Goal: Transaction & Acquisition: Purchase product/service

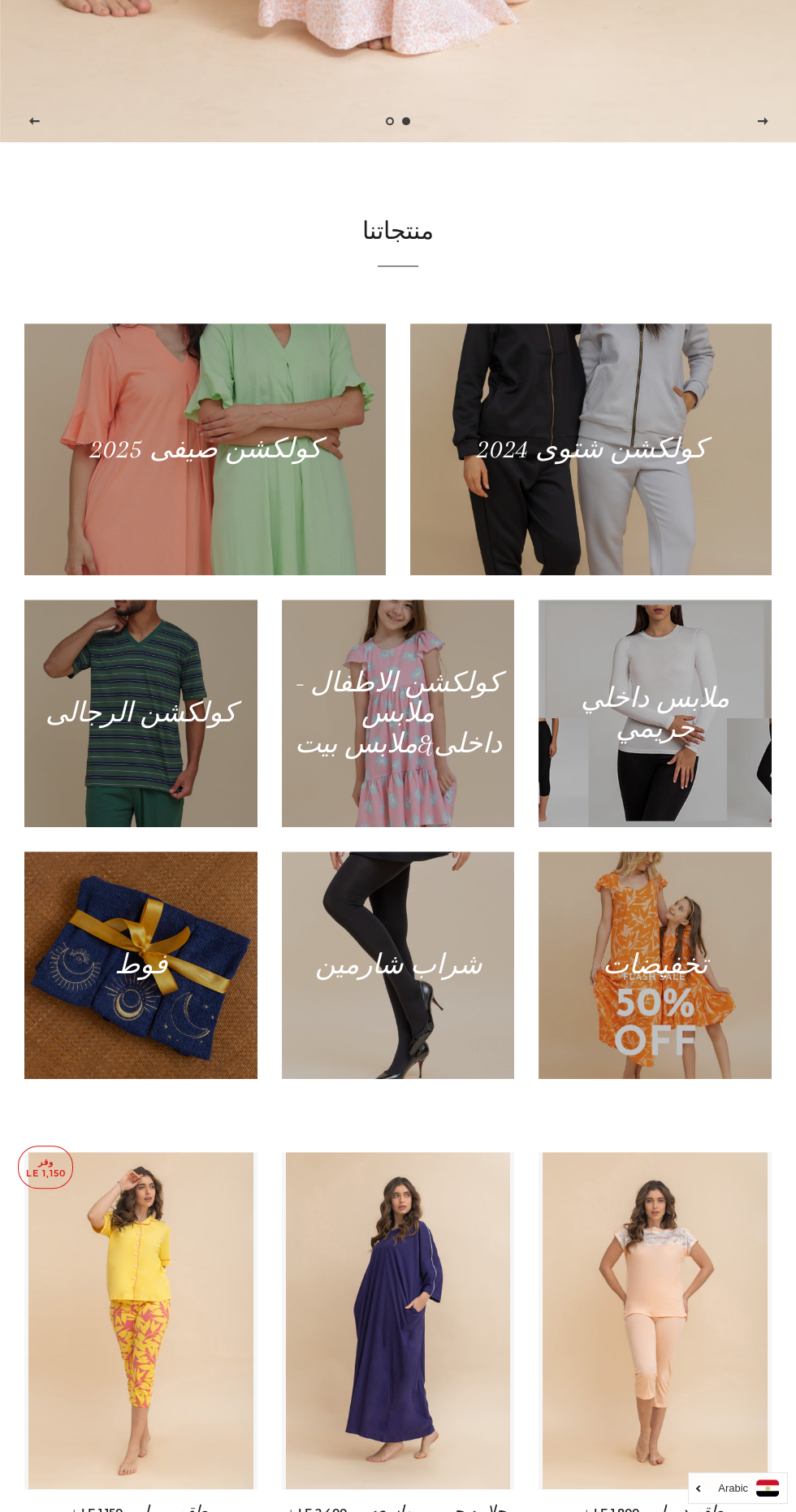
scroll to position [1371, 0]
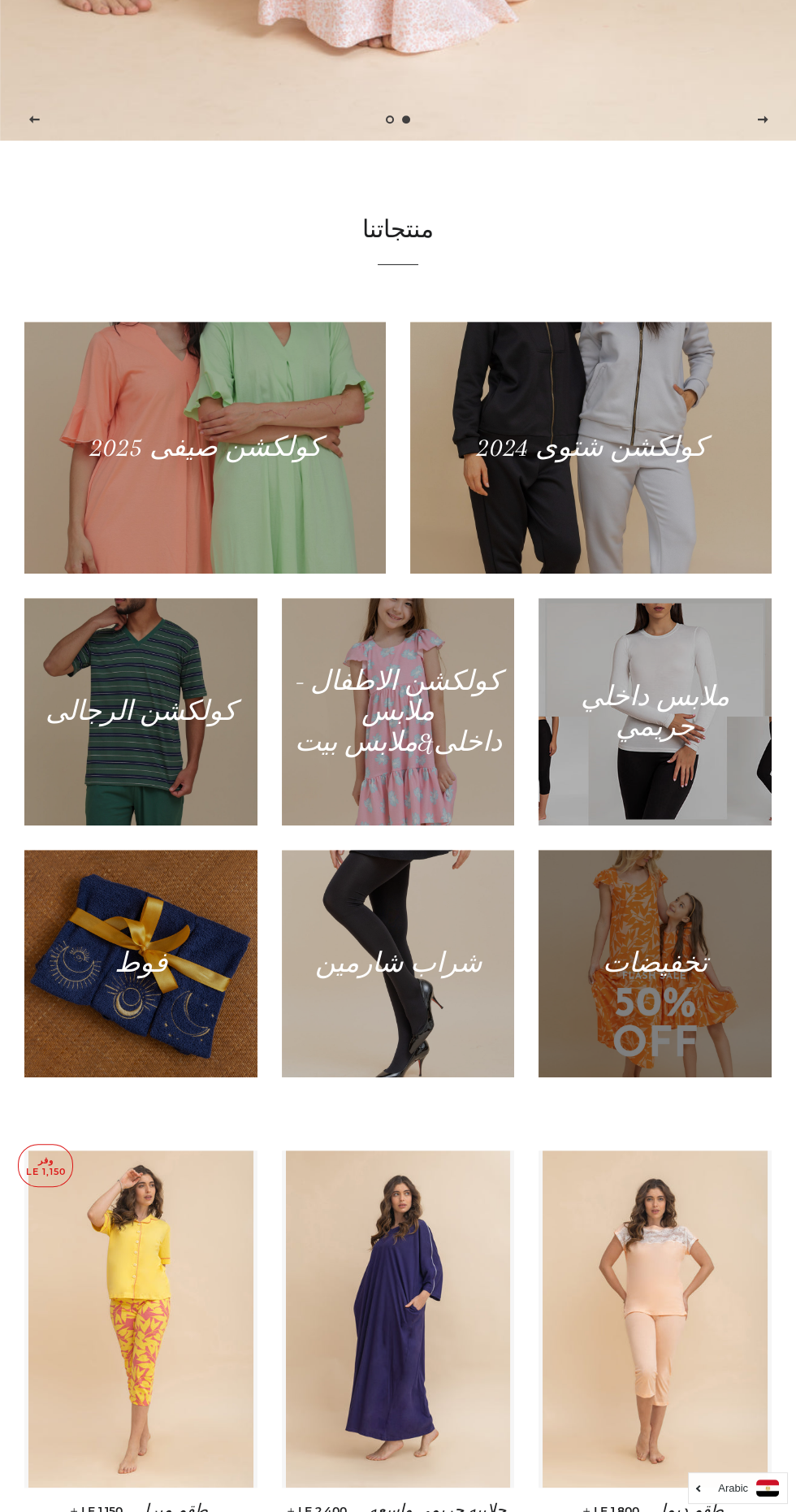
click at [679, 1081] on div at bounding box center [654, 963] width 240 height 234
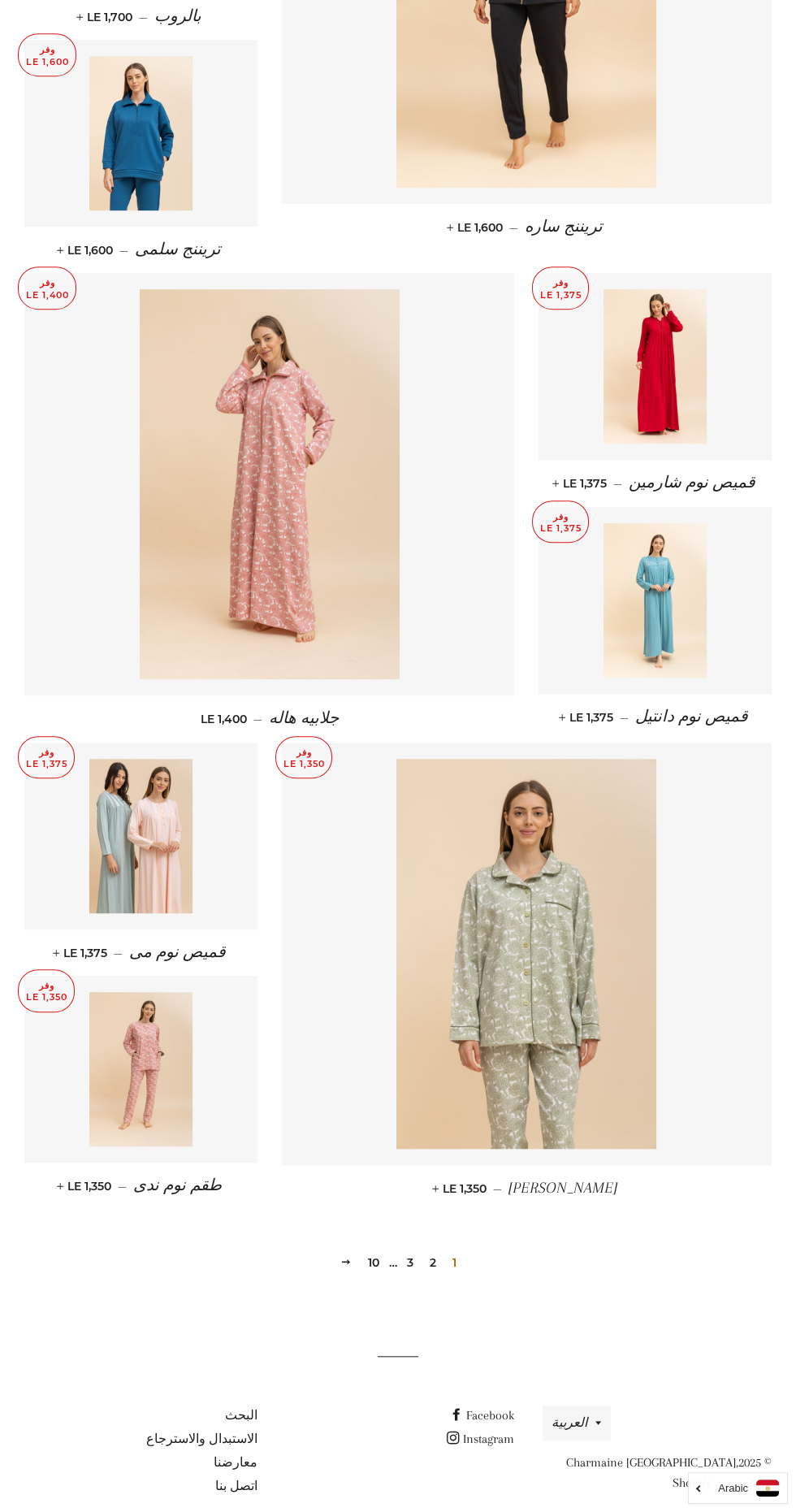
scroll to position [1376, 0]
click at [431, 1249] on link "2" at bounding box center [433, 1261] width 20 height 24
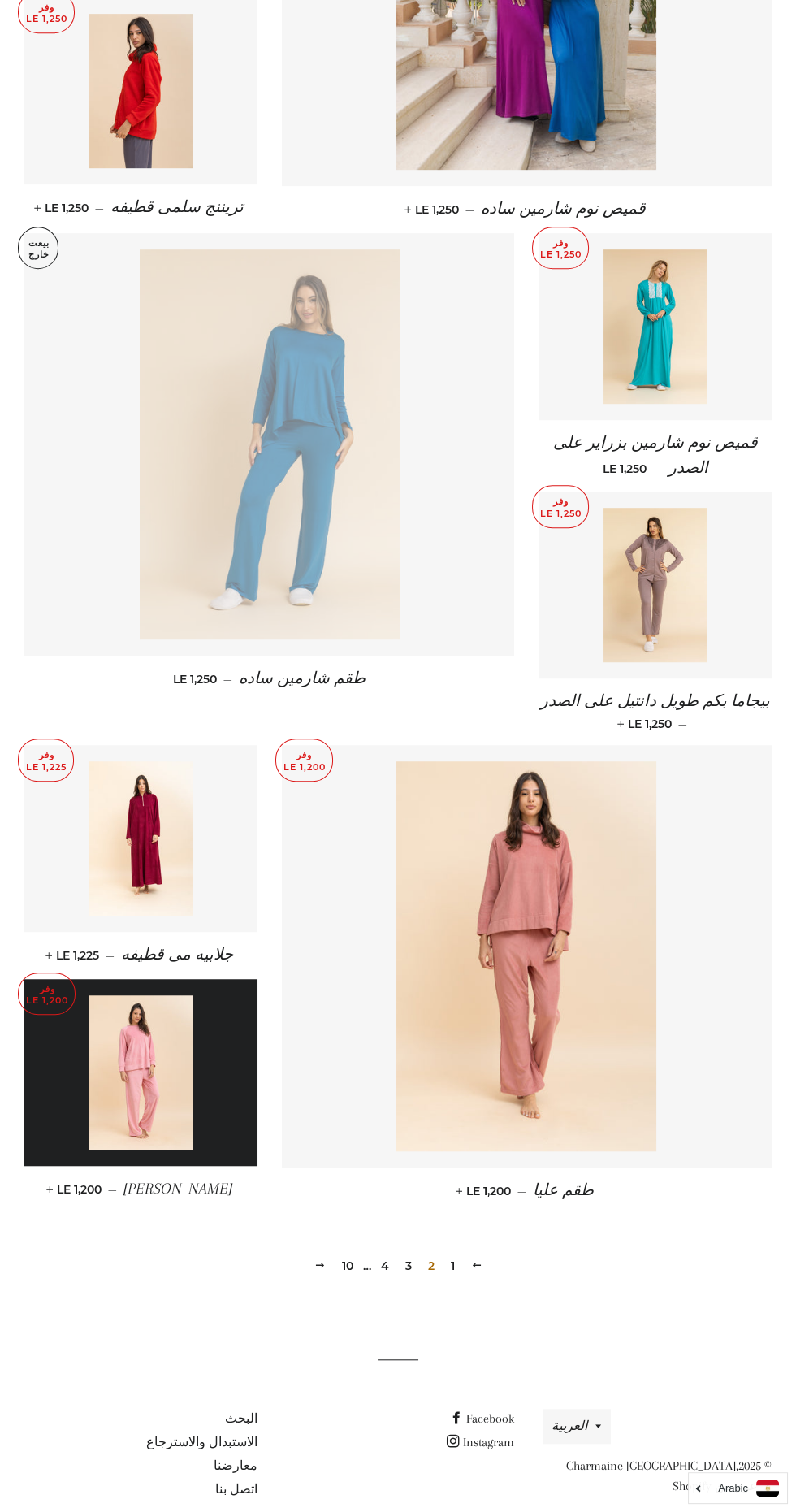
scroll to position [1371, 0]
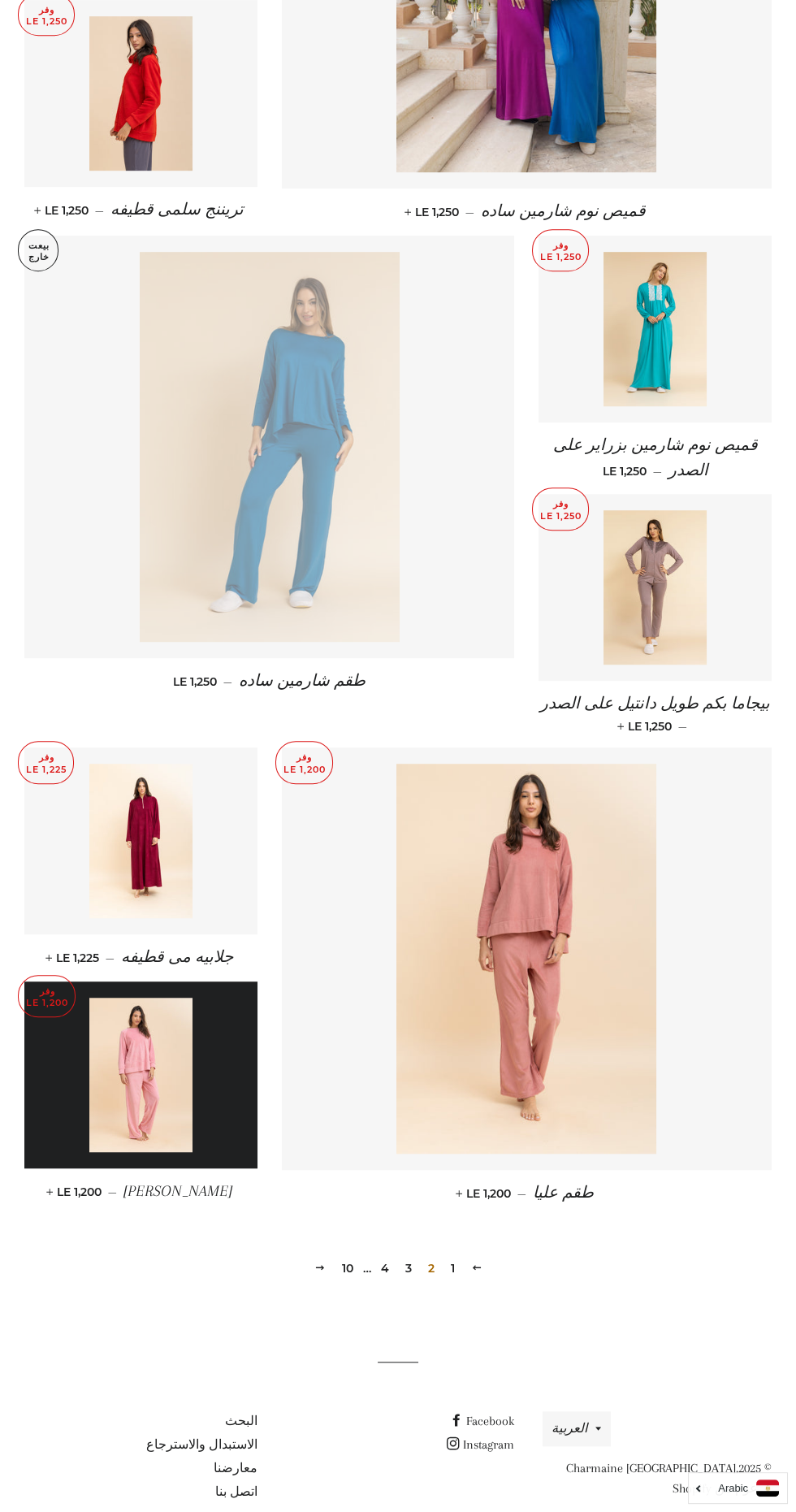
click at [407, 1256] on link "3" at bounding box center [408, 1268] width 20 height 24
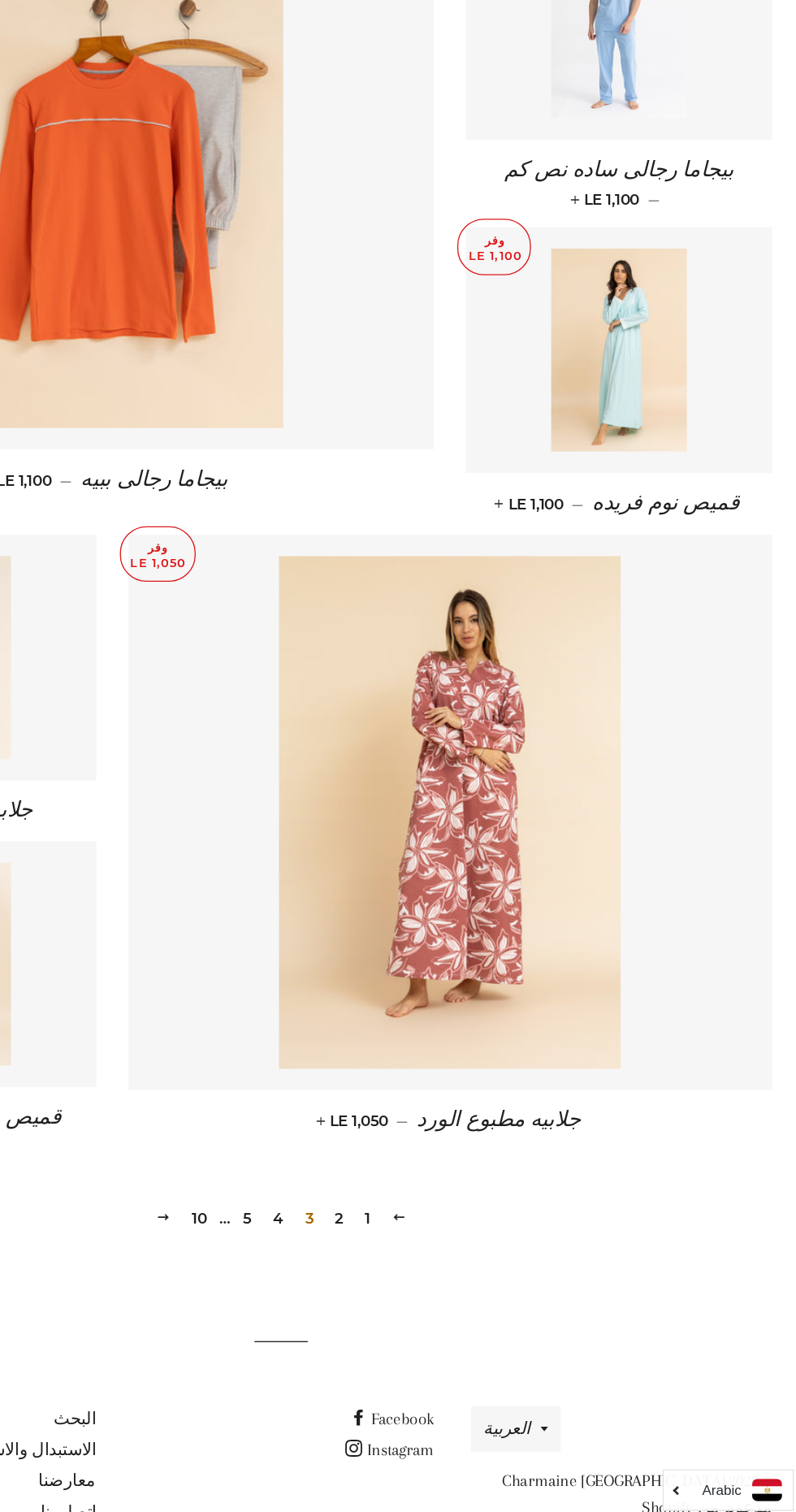
scroll to position [1376, 0]
click at [373, 1269] on link "5" at bounding box center [373, 1281] width 20 height 24
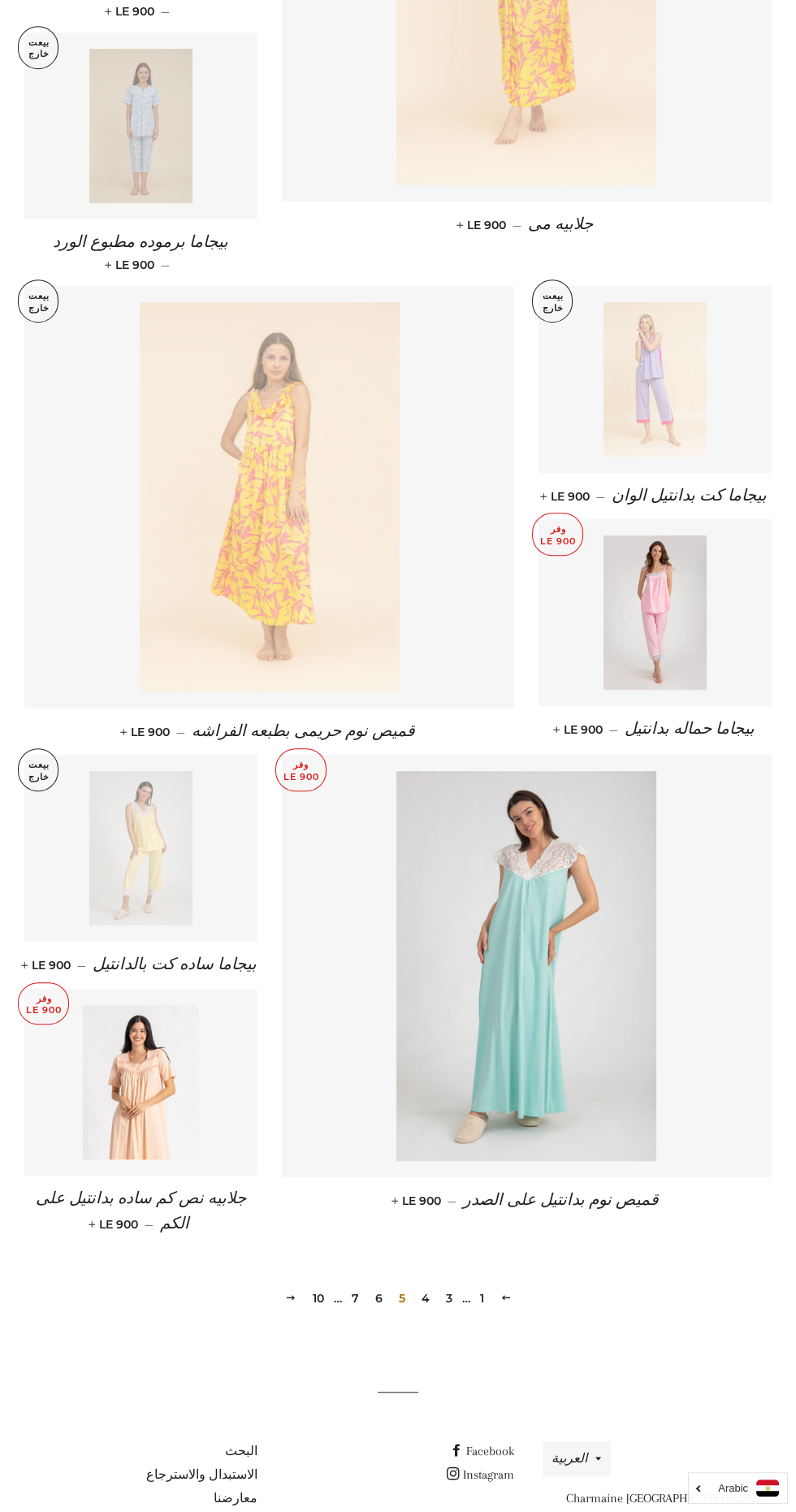
scroll to position [1407, 0]
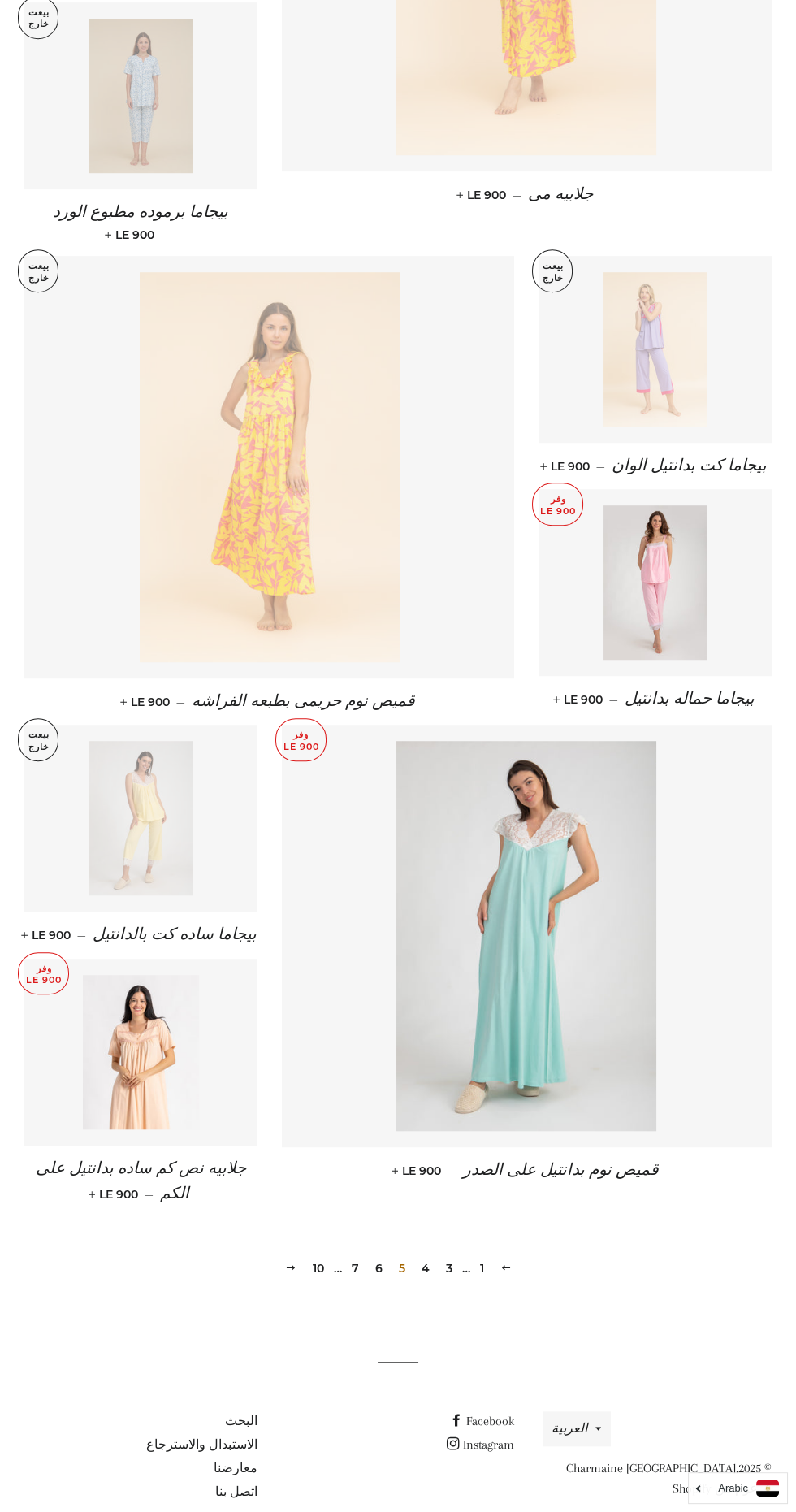
click at [355, 1256] on link "7" at bounding box center [355, 1268] width 21 height 24
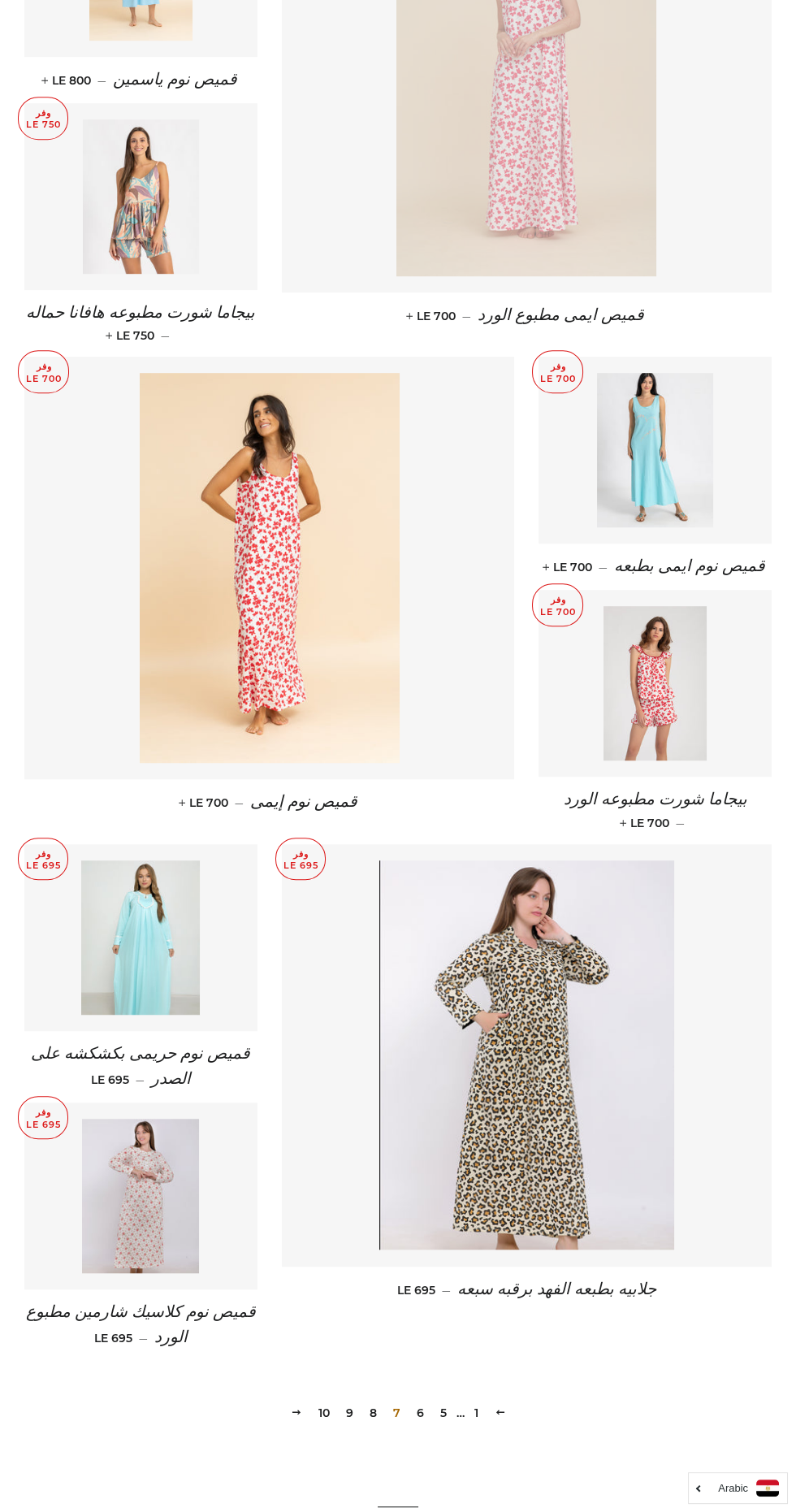
scroll to position [1415, 0]
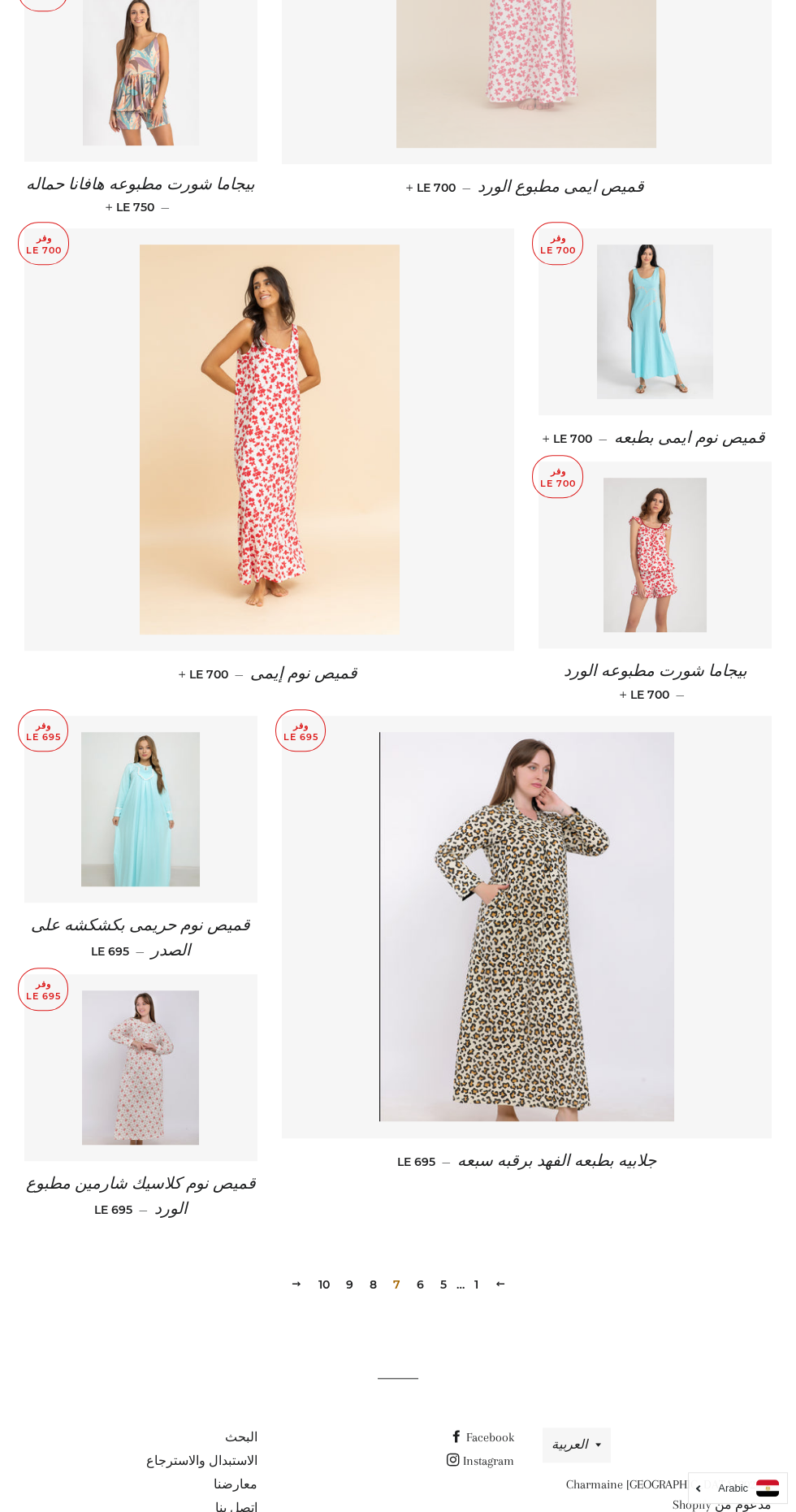
click at [368, 1272] on link "8" at bounding box center [374, 1284] width 21 height 24
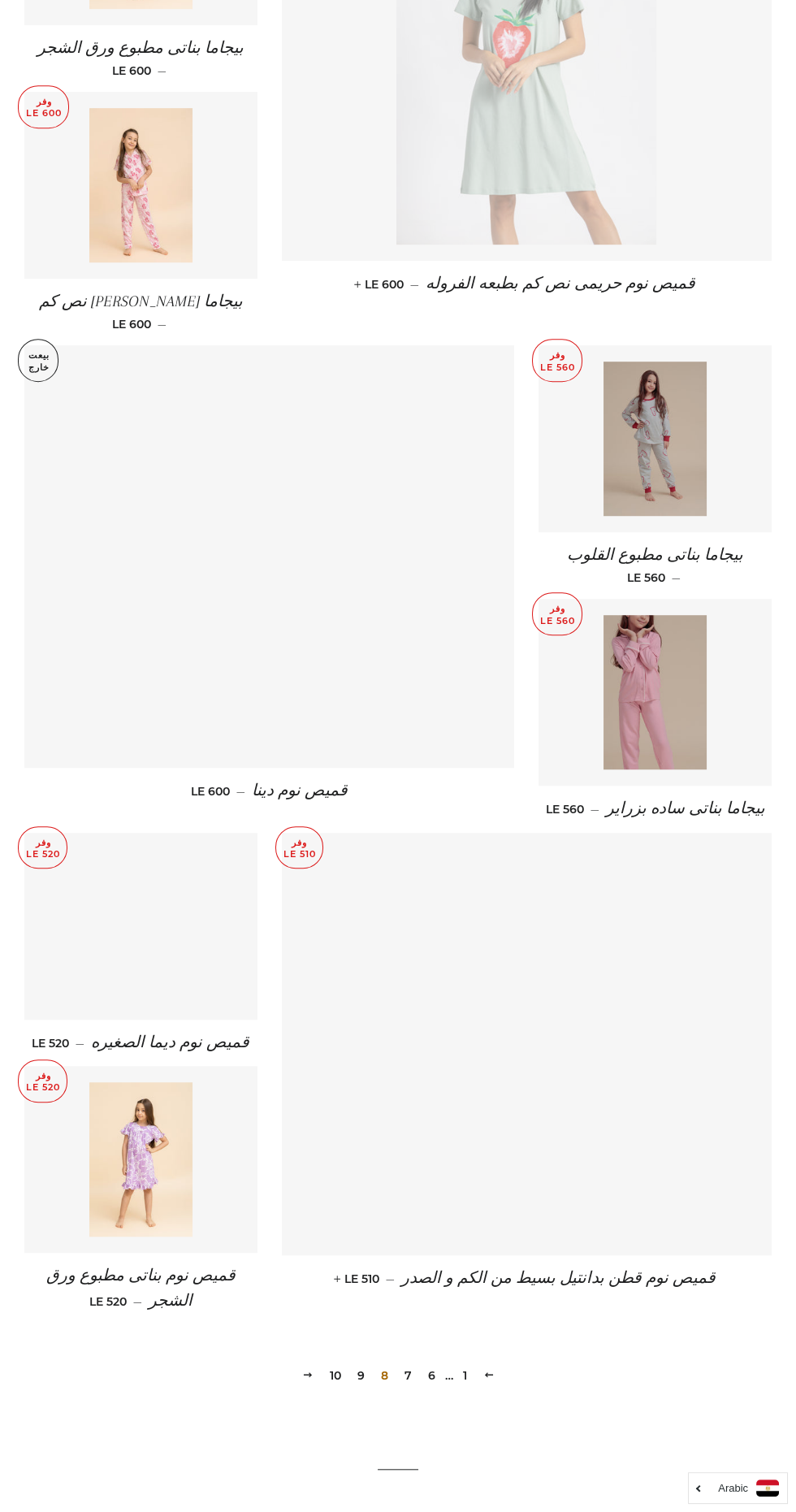
scroll to position [1389, 0]
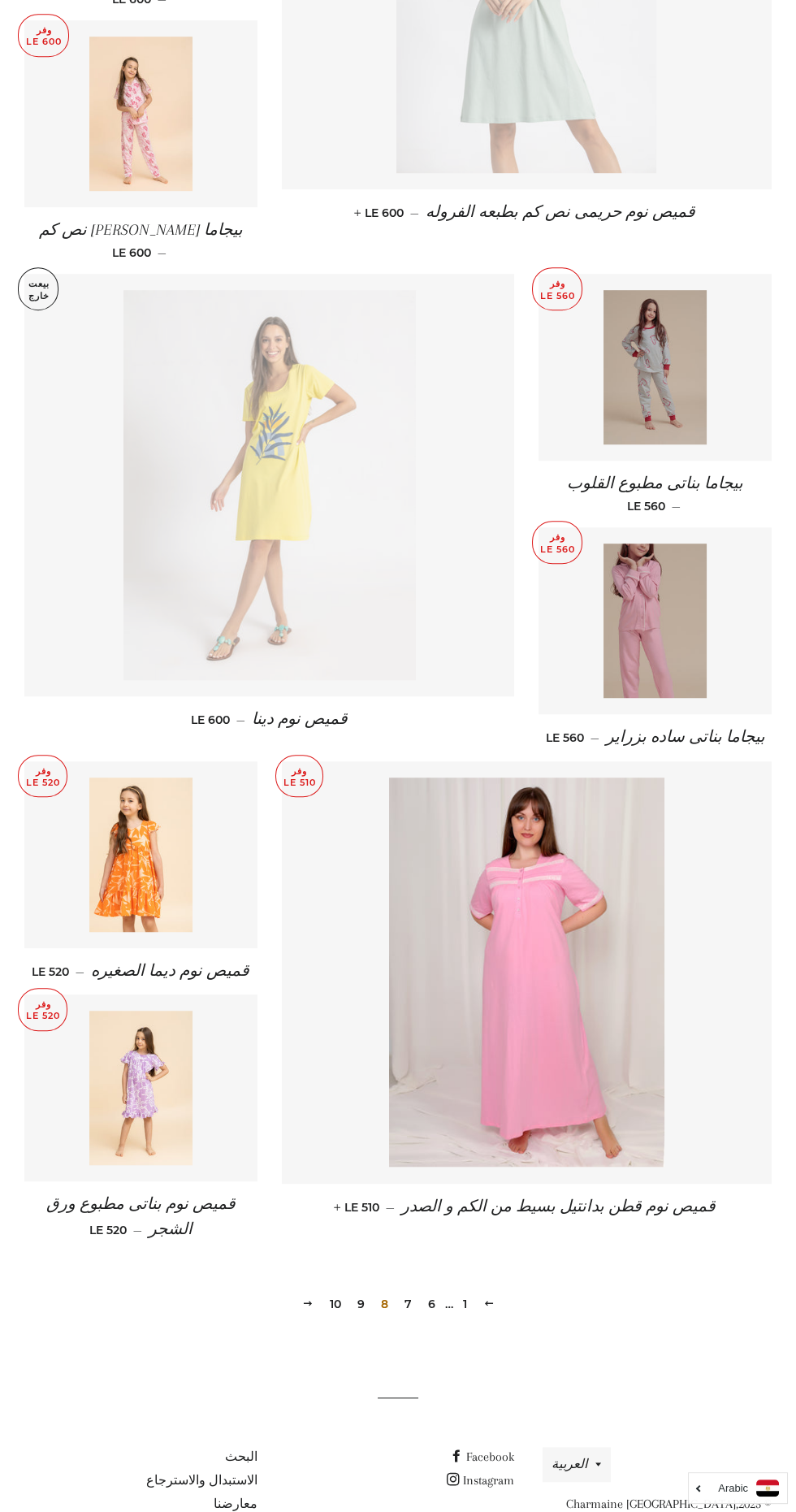
click at [362, 1292] on link "9" at bounding box center [362, 1304] width 21 height 24
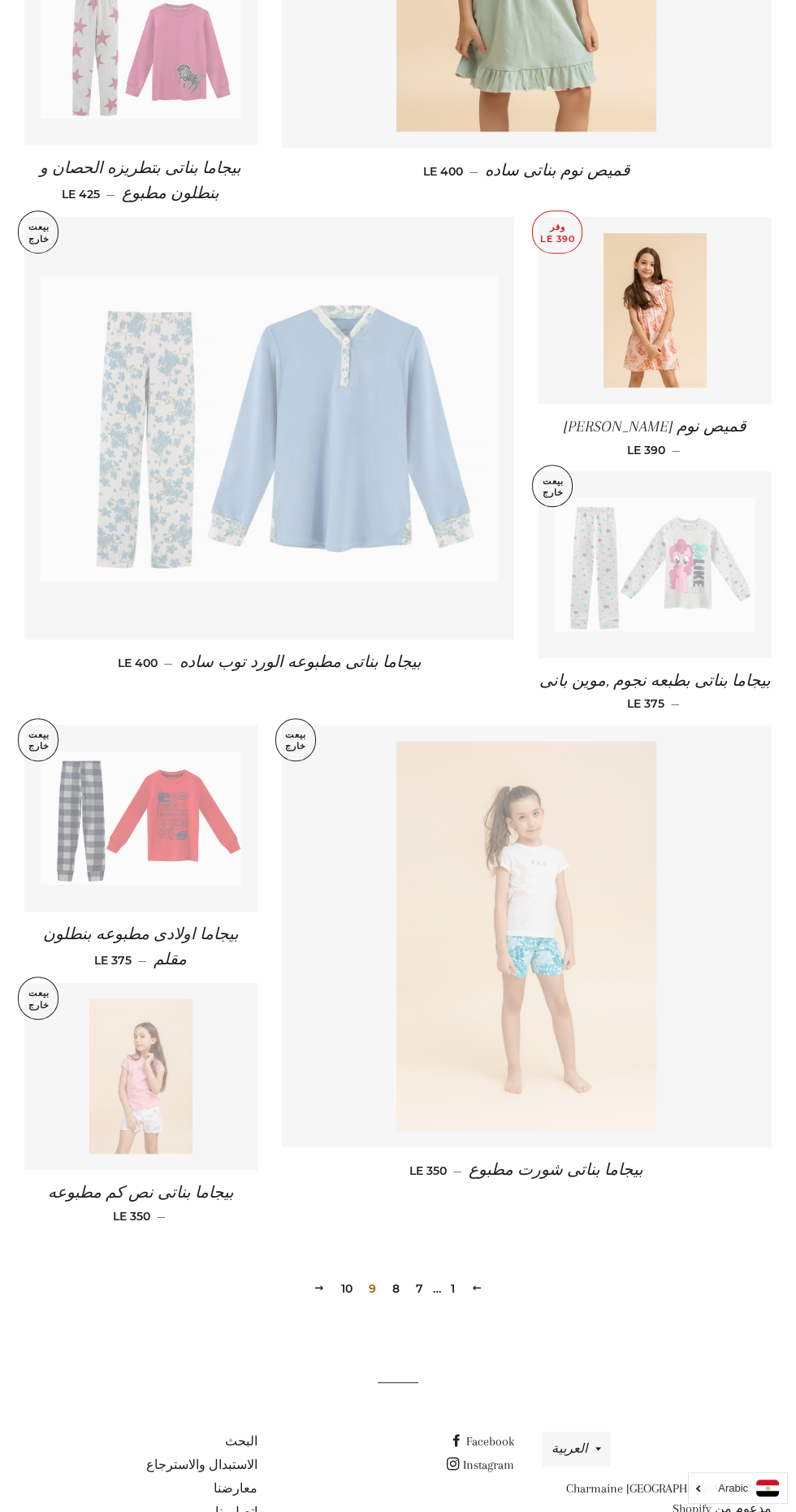
scroll to position [1253, 0]
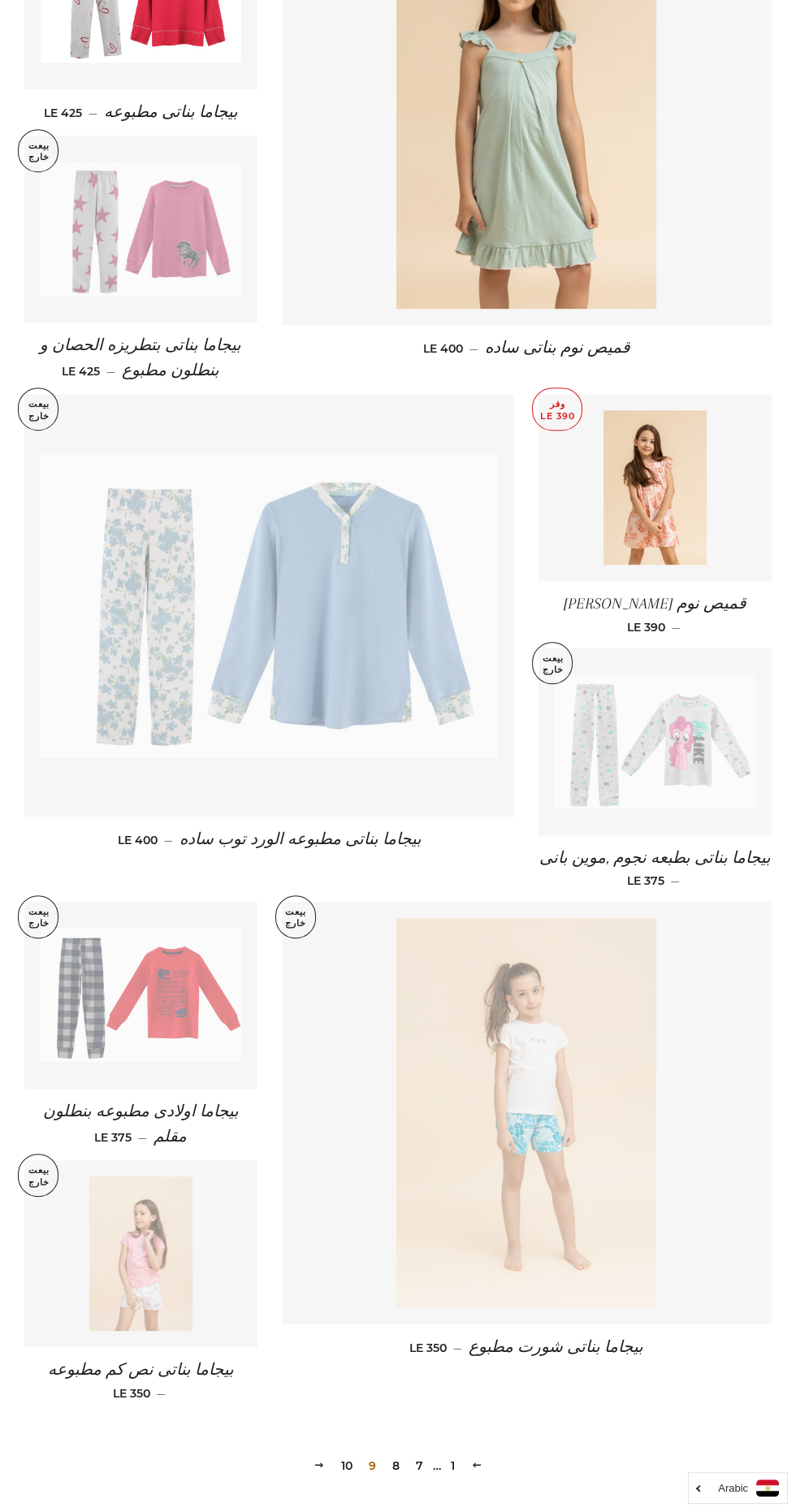
click at [346, 1454] on link "10" at bounding box center [347, 1466] width 24 height 24
click at [474, 1453] on link "السابقه" at bounding box center [477, 1465] width 24 height 25
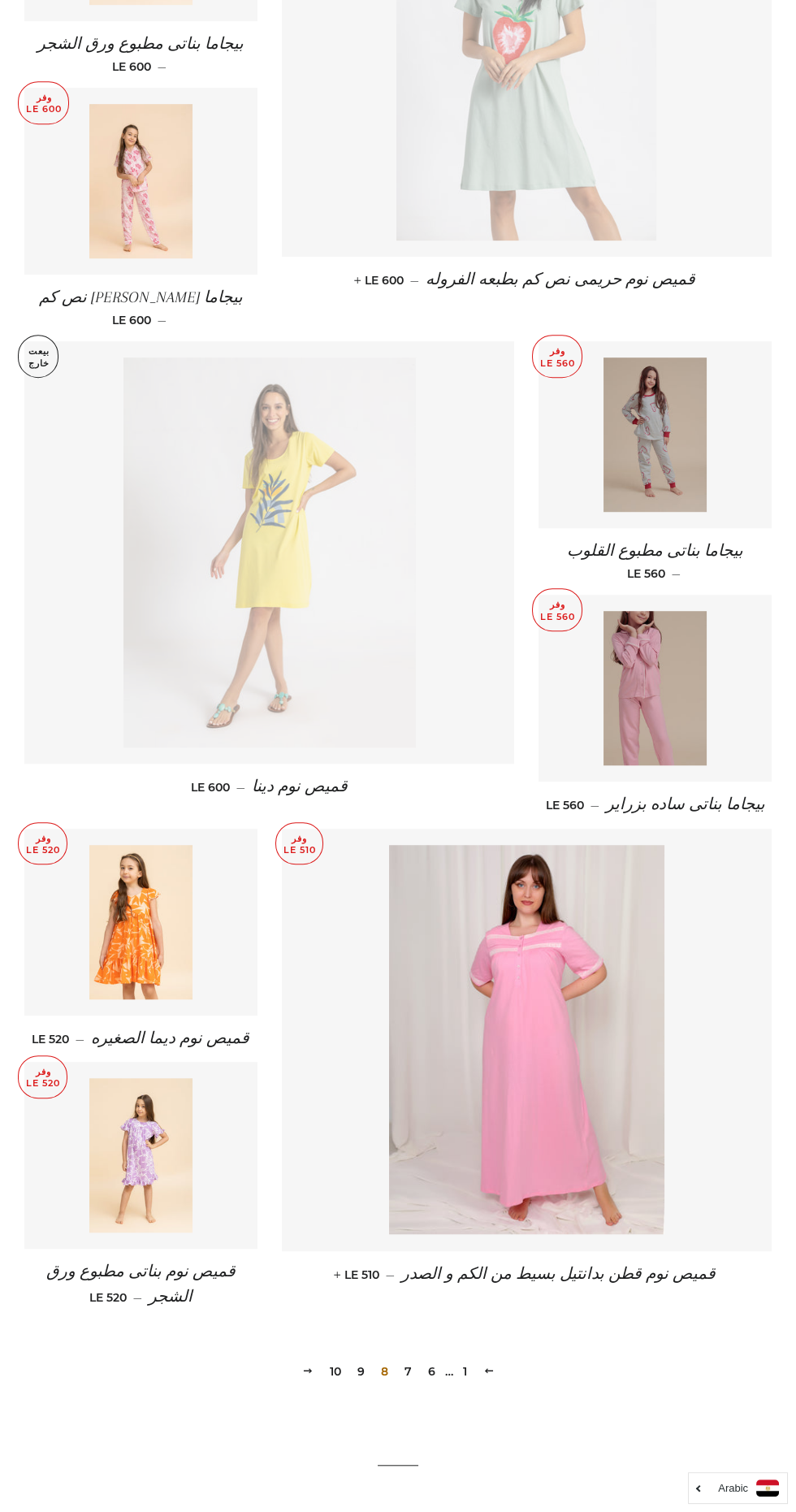
scroll to position [1389, 0]
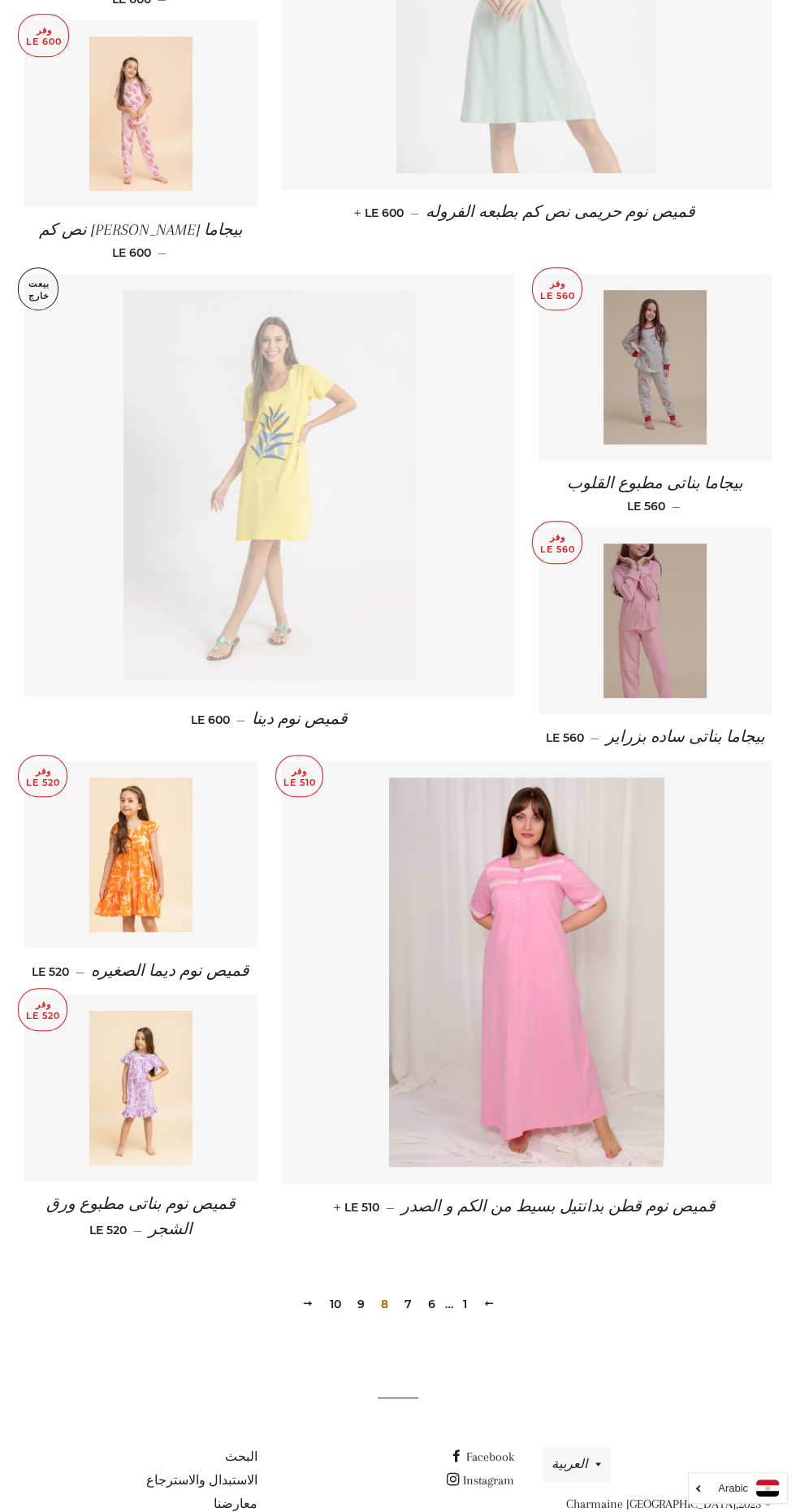
click at [469, 1292] on link "1" at bounding box center [465, 1304] width 17 height 24
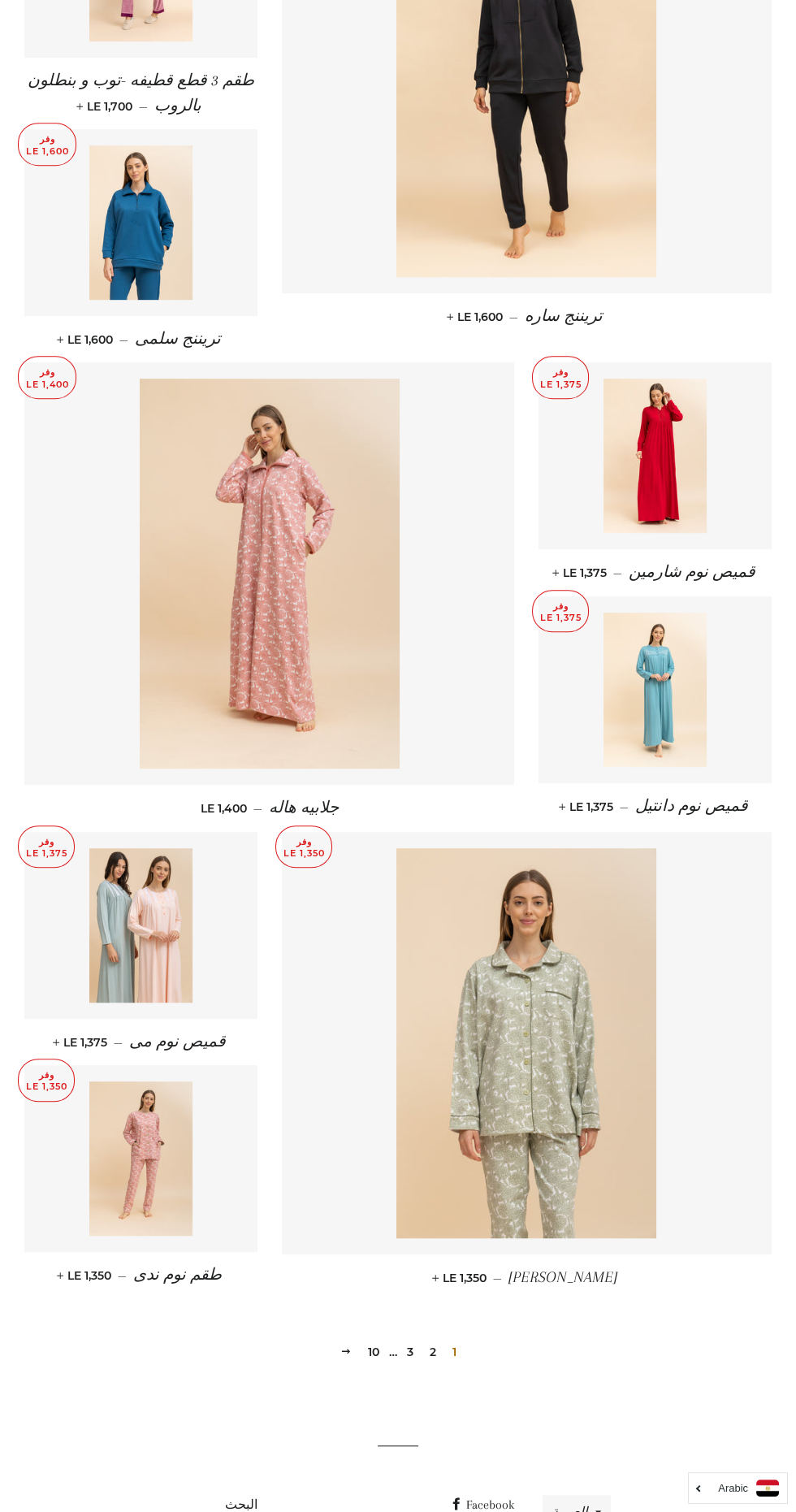
scroll to position [1376, 0]
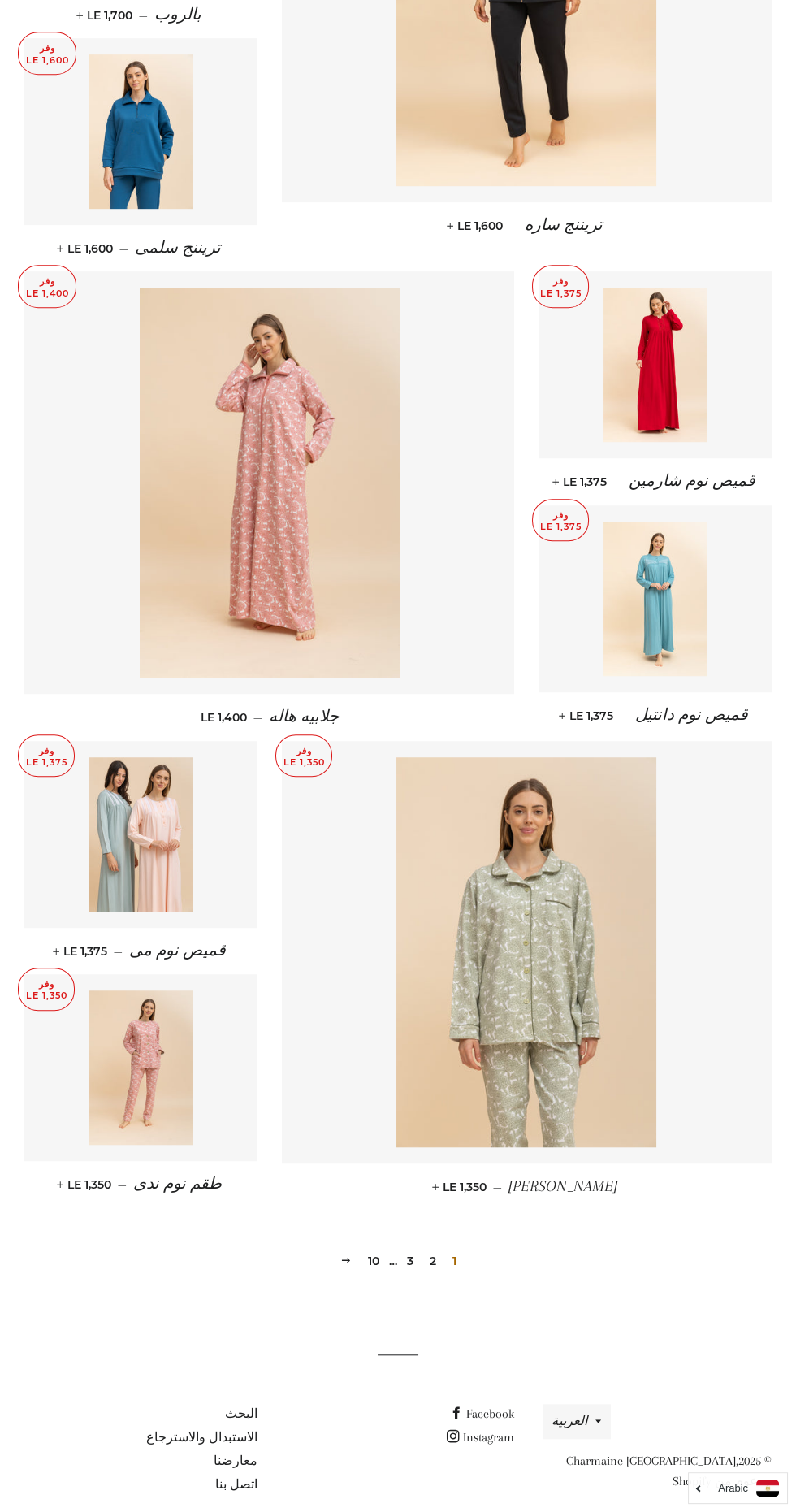
click at [435, 1249] on link "2" at bounding box center [433, 1261] width 20 height 24
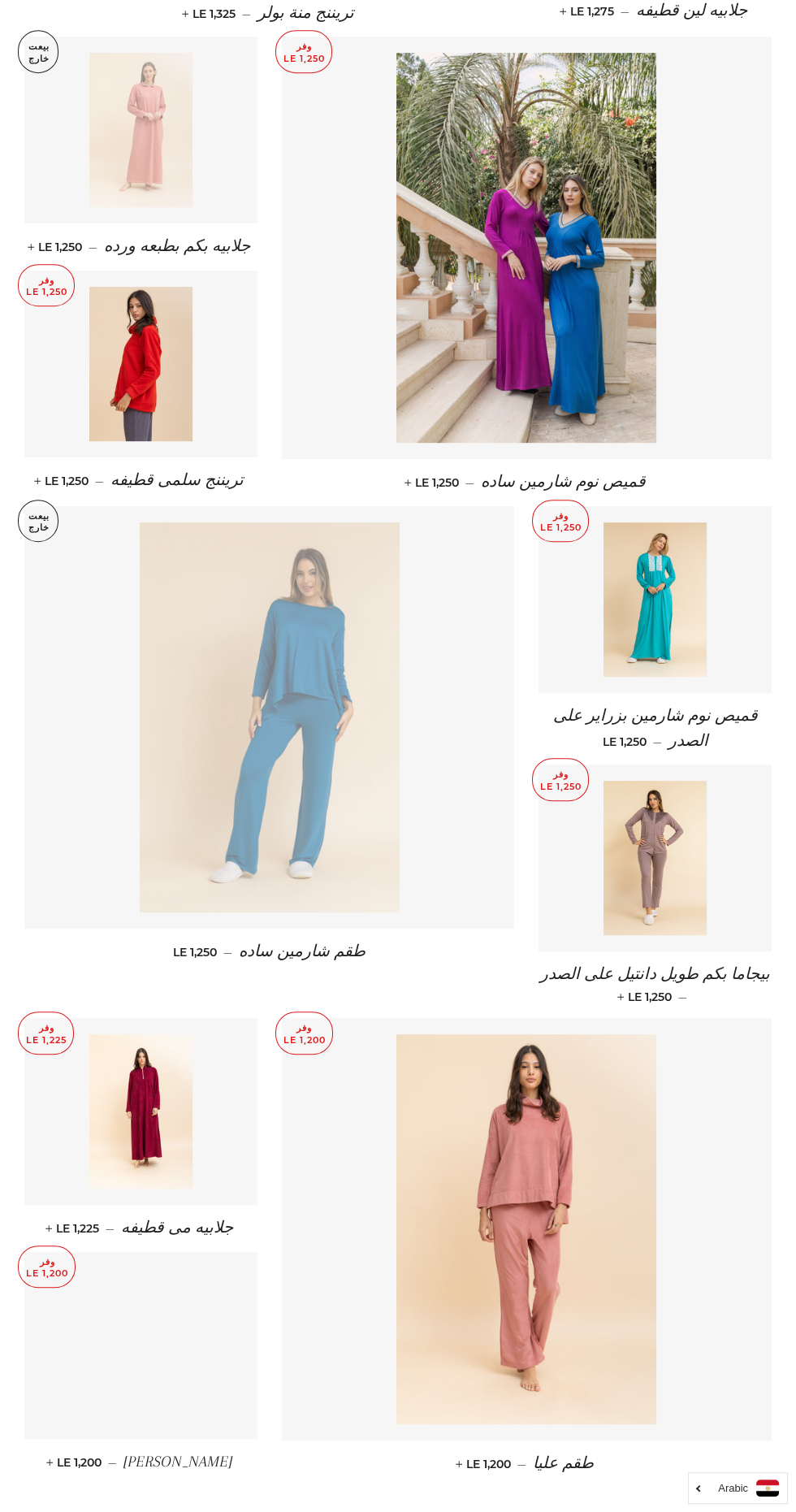
scroll to position [1392, 0]
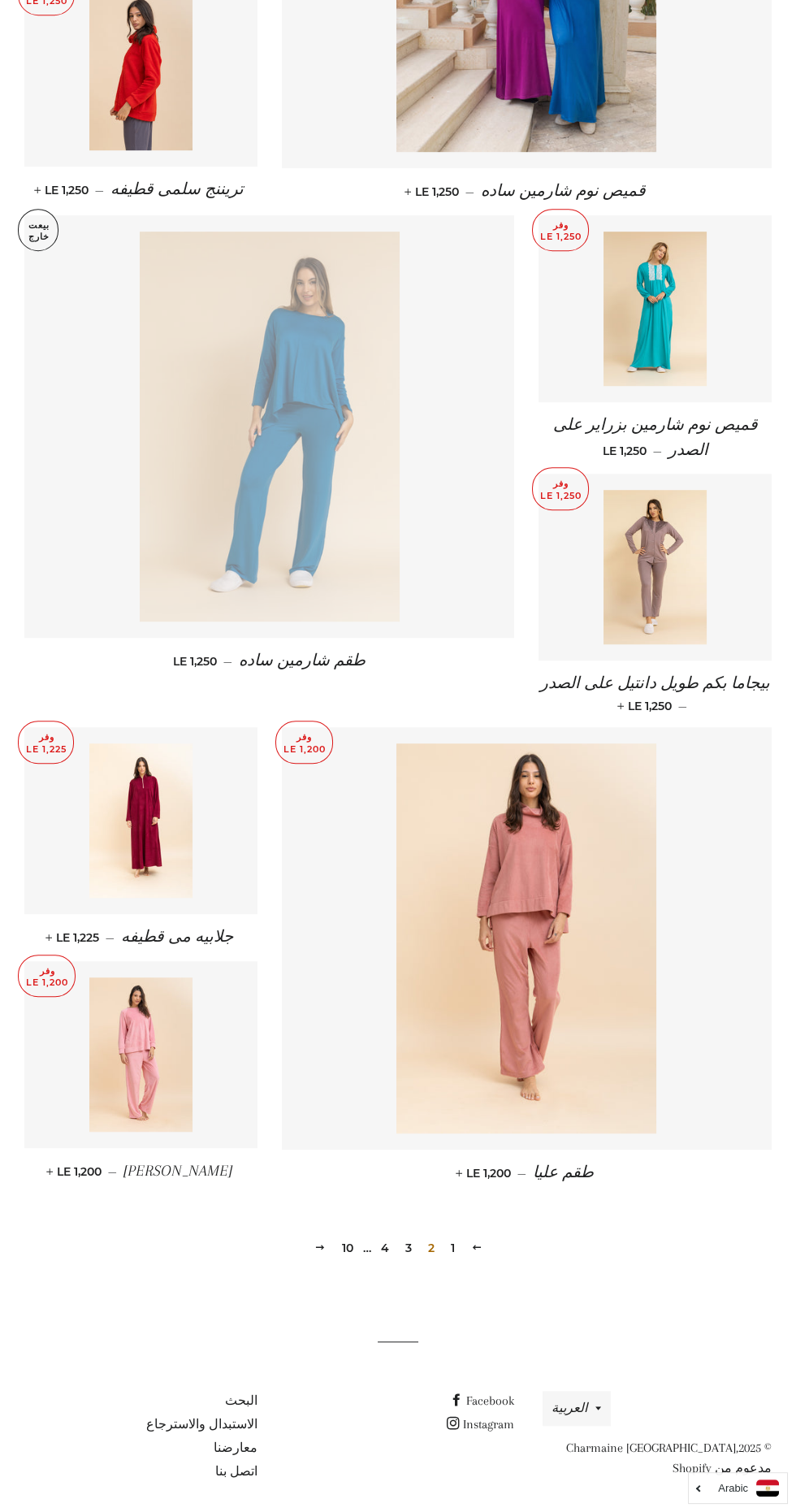
click at [450, 1235] on link "1" at bounding box center [453, 1247] width 17 height 24
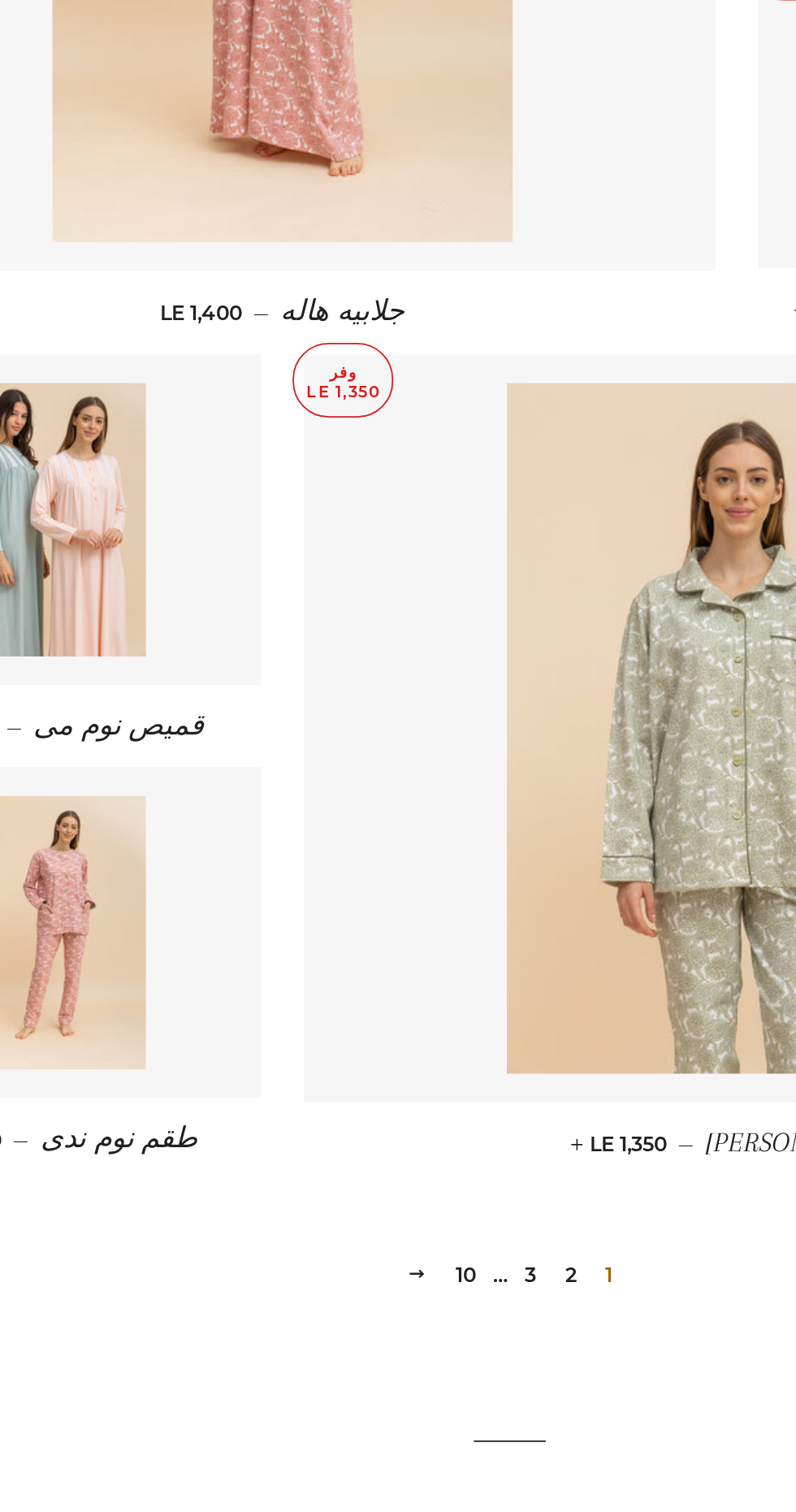
scroll to position [1376, 0]
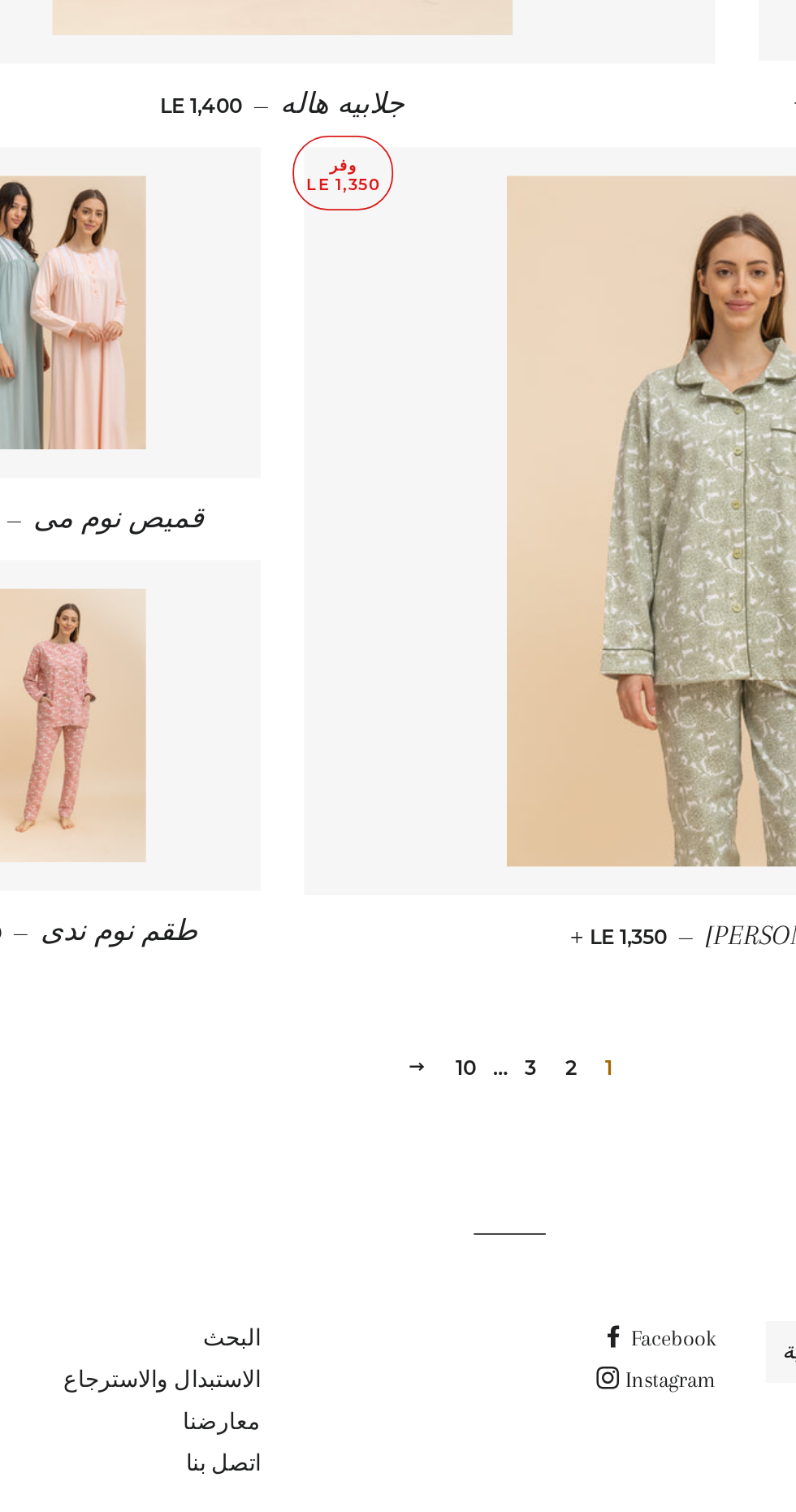
click at [433, 1249] on link "2" at bounding box center [433, 1261] width 20 height 24
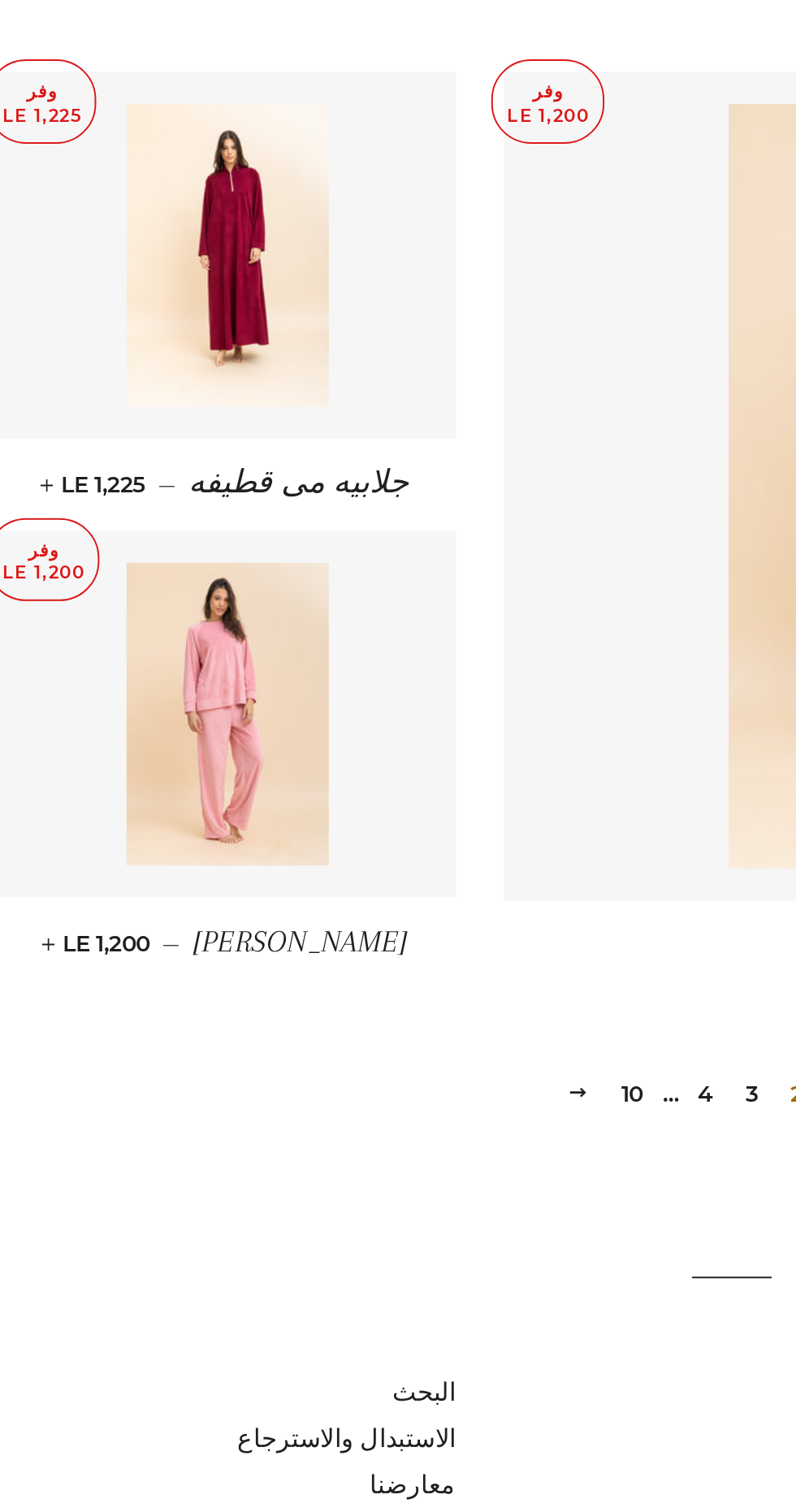
scroll to position [1392, 0]
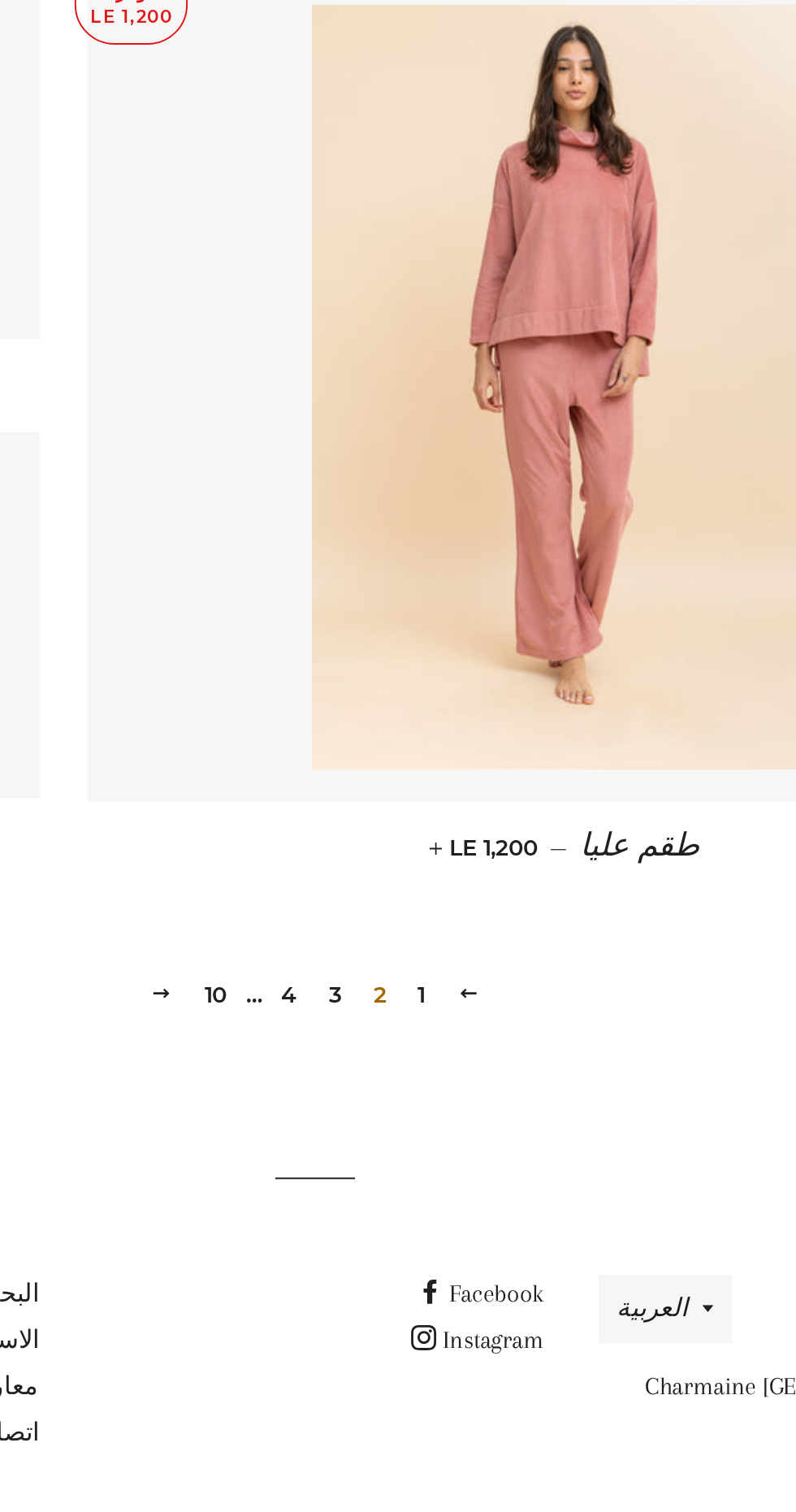
click at [408, 1242] on link "3" at bounding box center [408, 1247] width 20 height 24
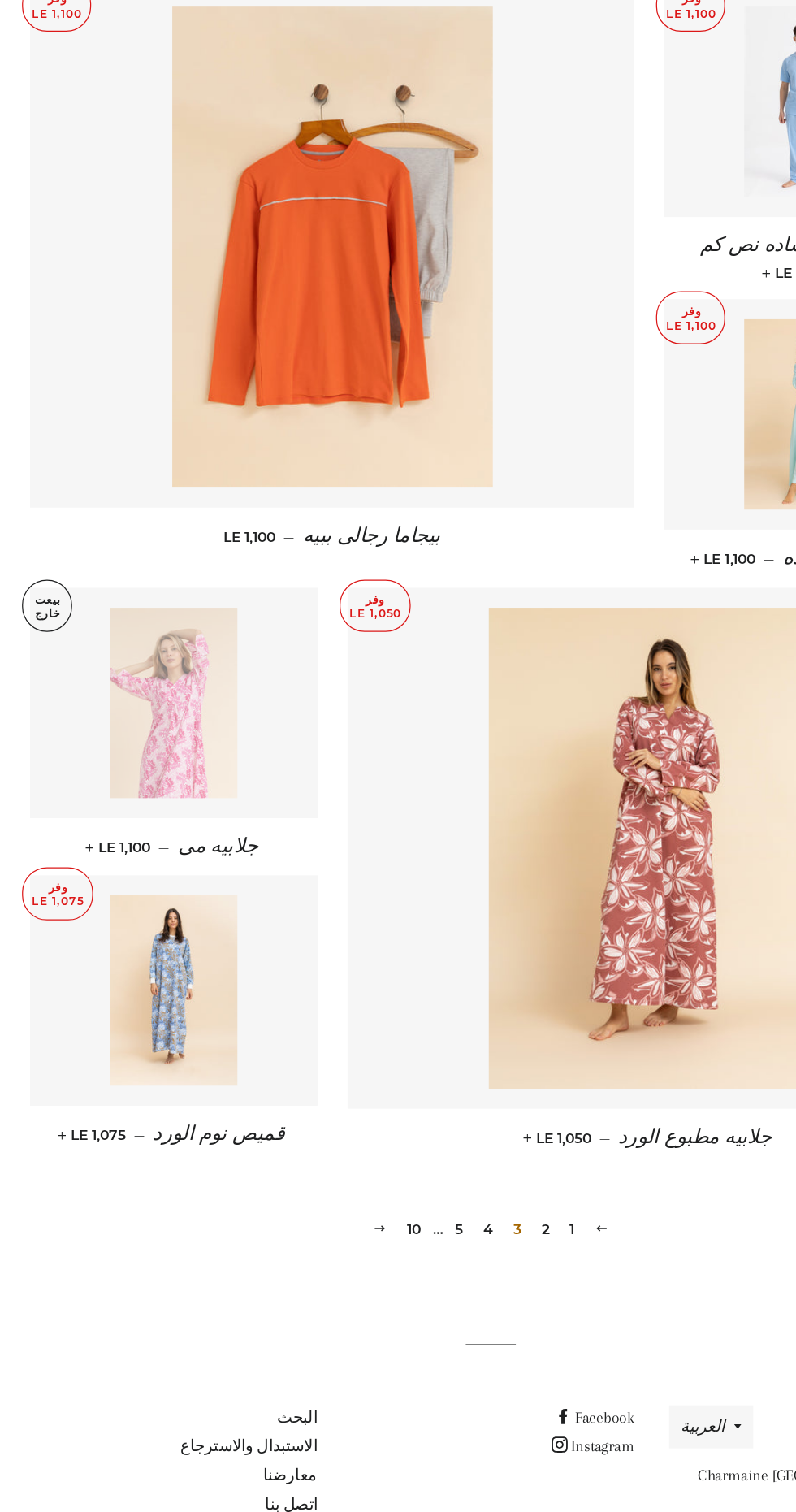
scroll to position [1376, 0]
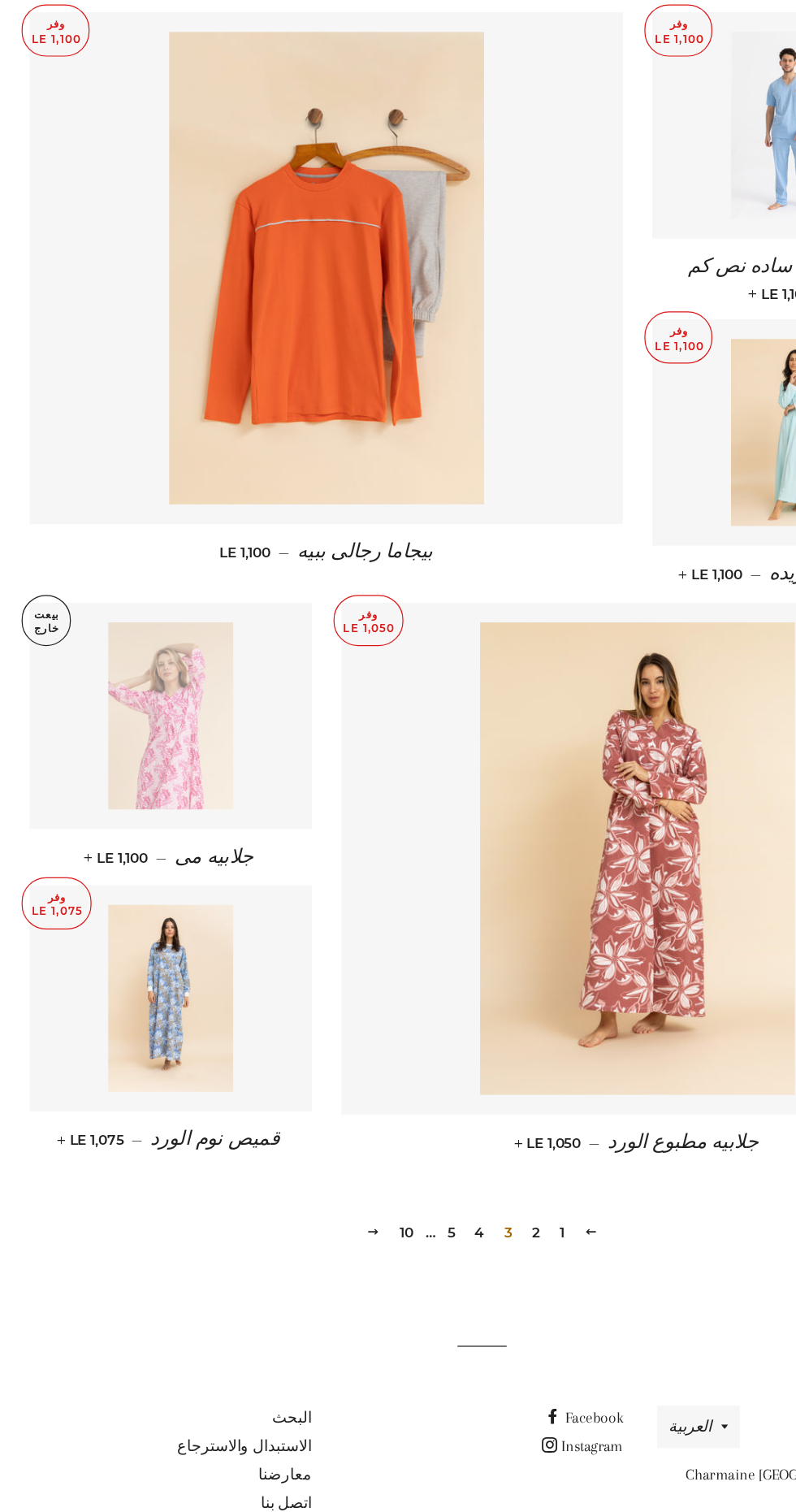
click at [396, 1269] on link "4" at bounding box center [396, 1281] width 21 height 24
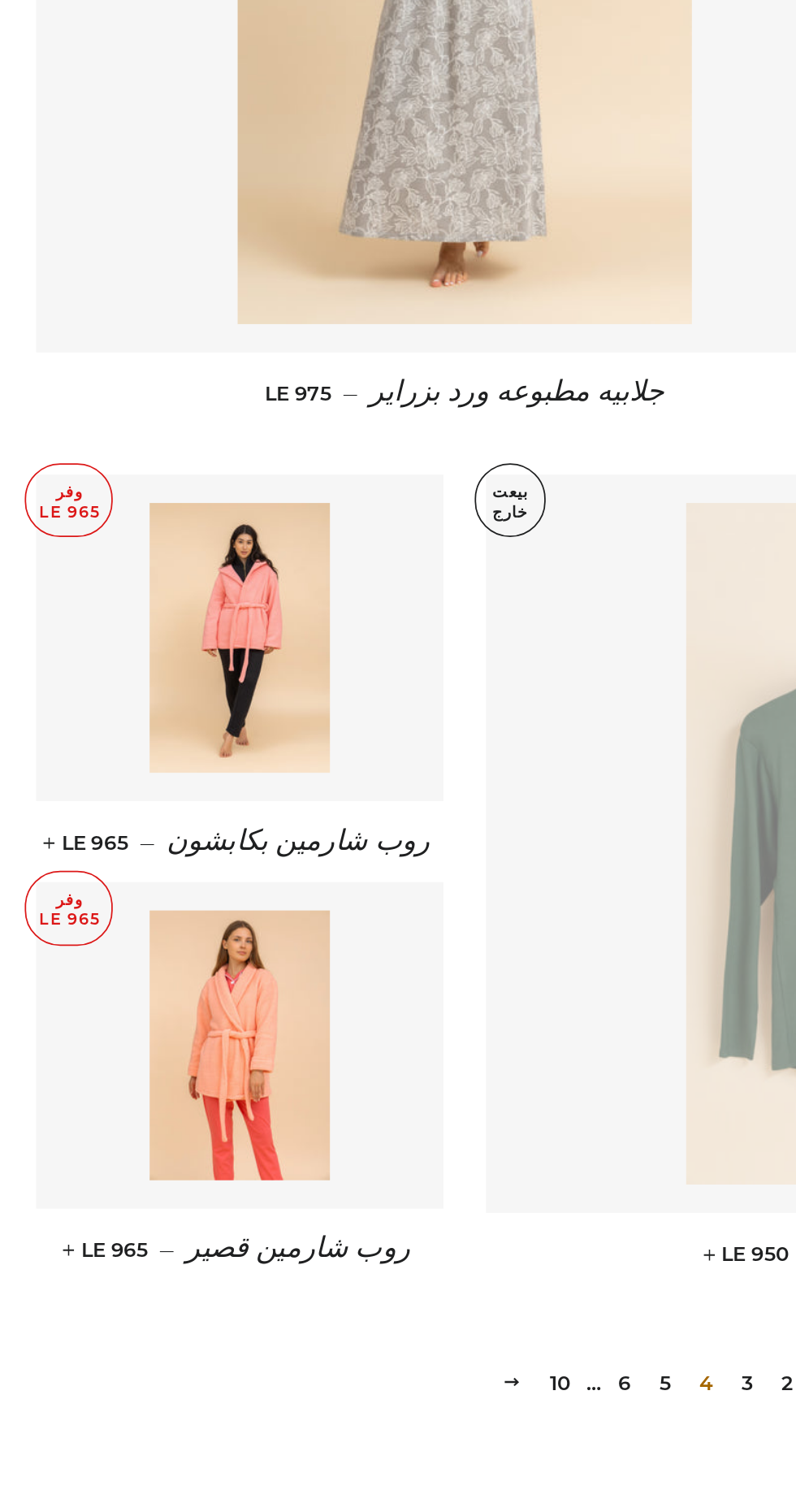
scroll to position [1202, 0]
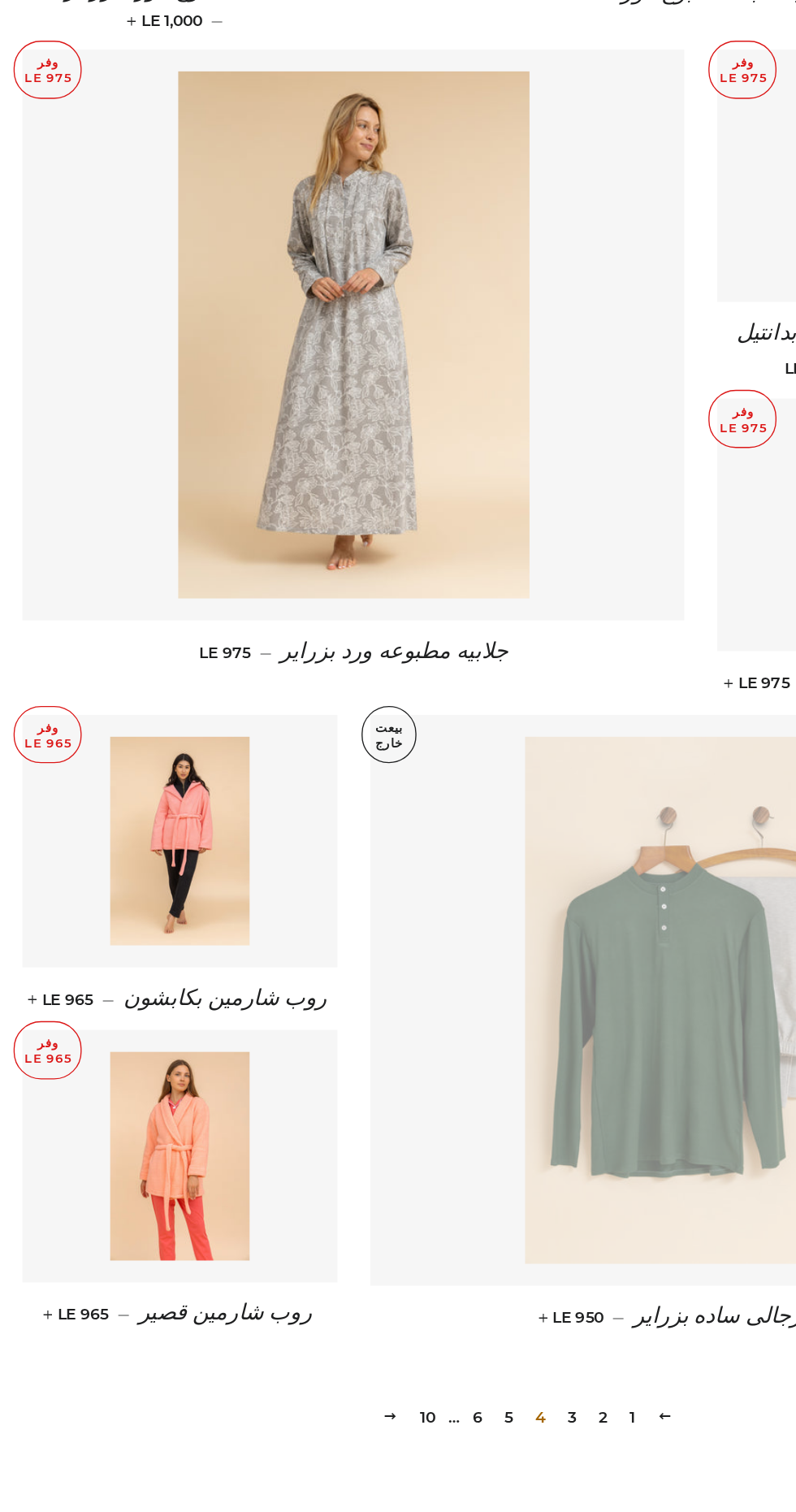
click at [384, 1424] on link "5" at bounding box center [384, 1436] width 20 height 24
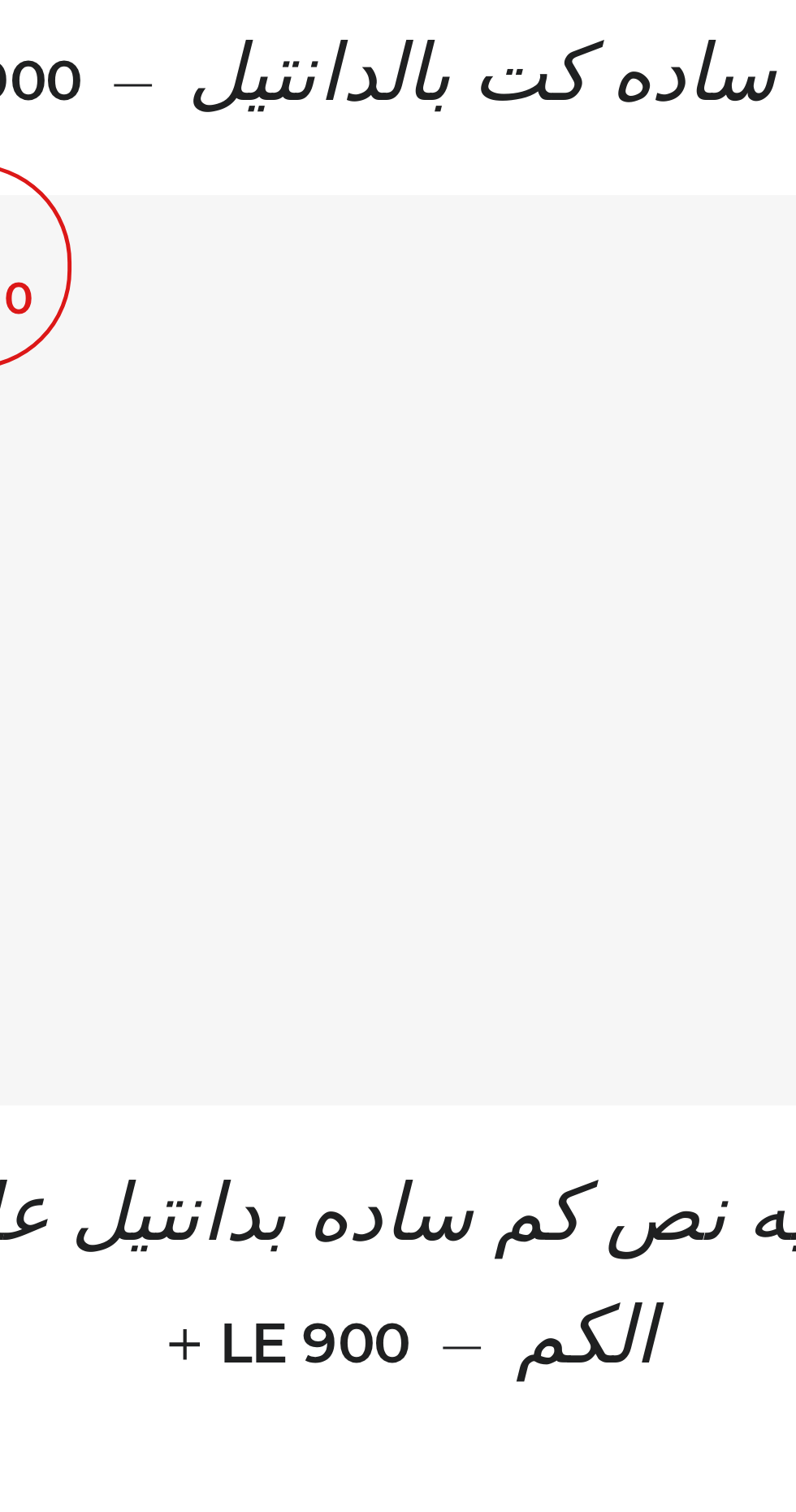
scroll to position [1355, 0]
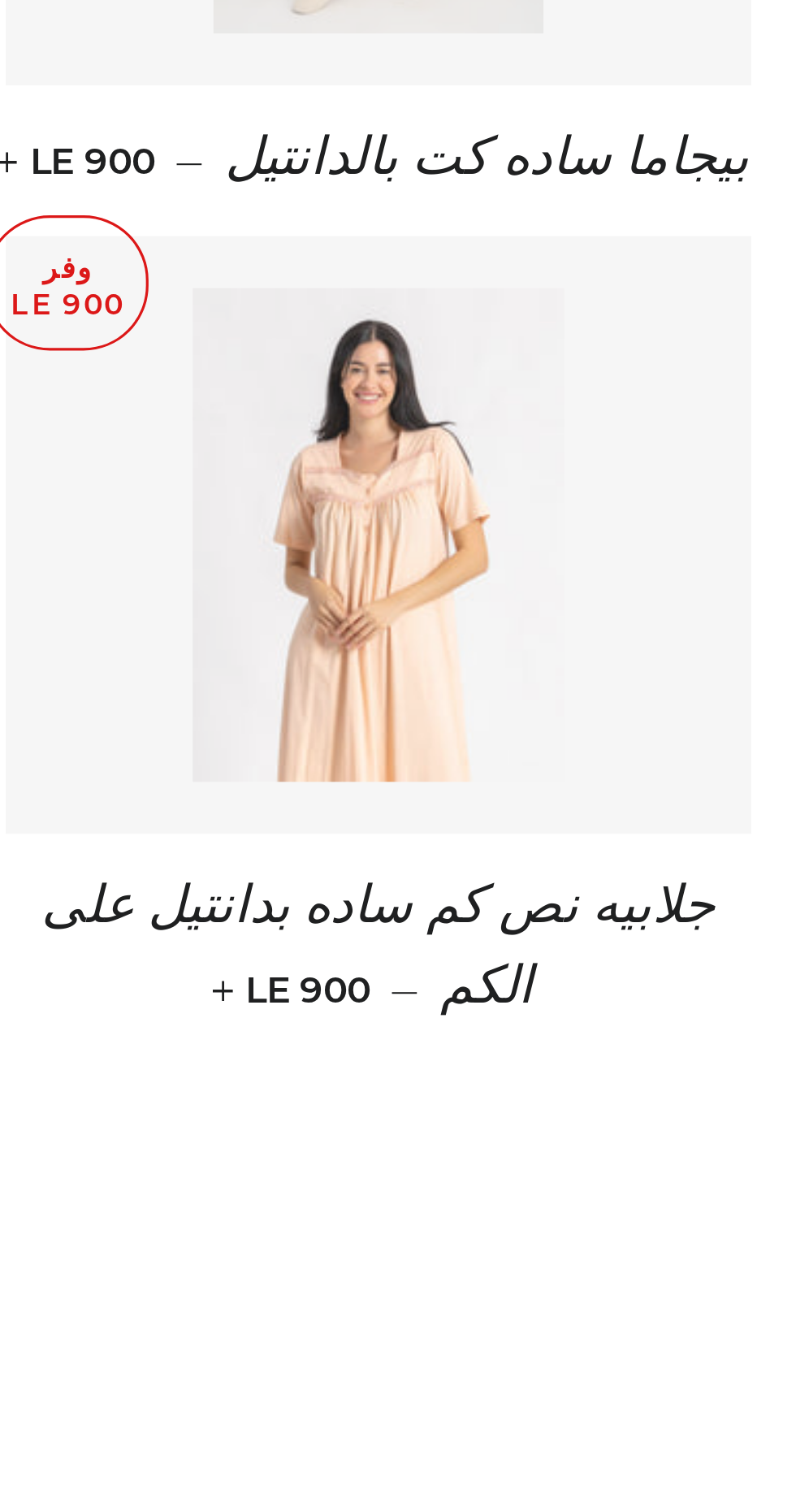
click at [151, 1118] on img at bounding box center [140, 1104] width 116 height 155
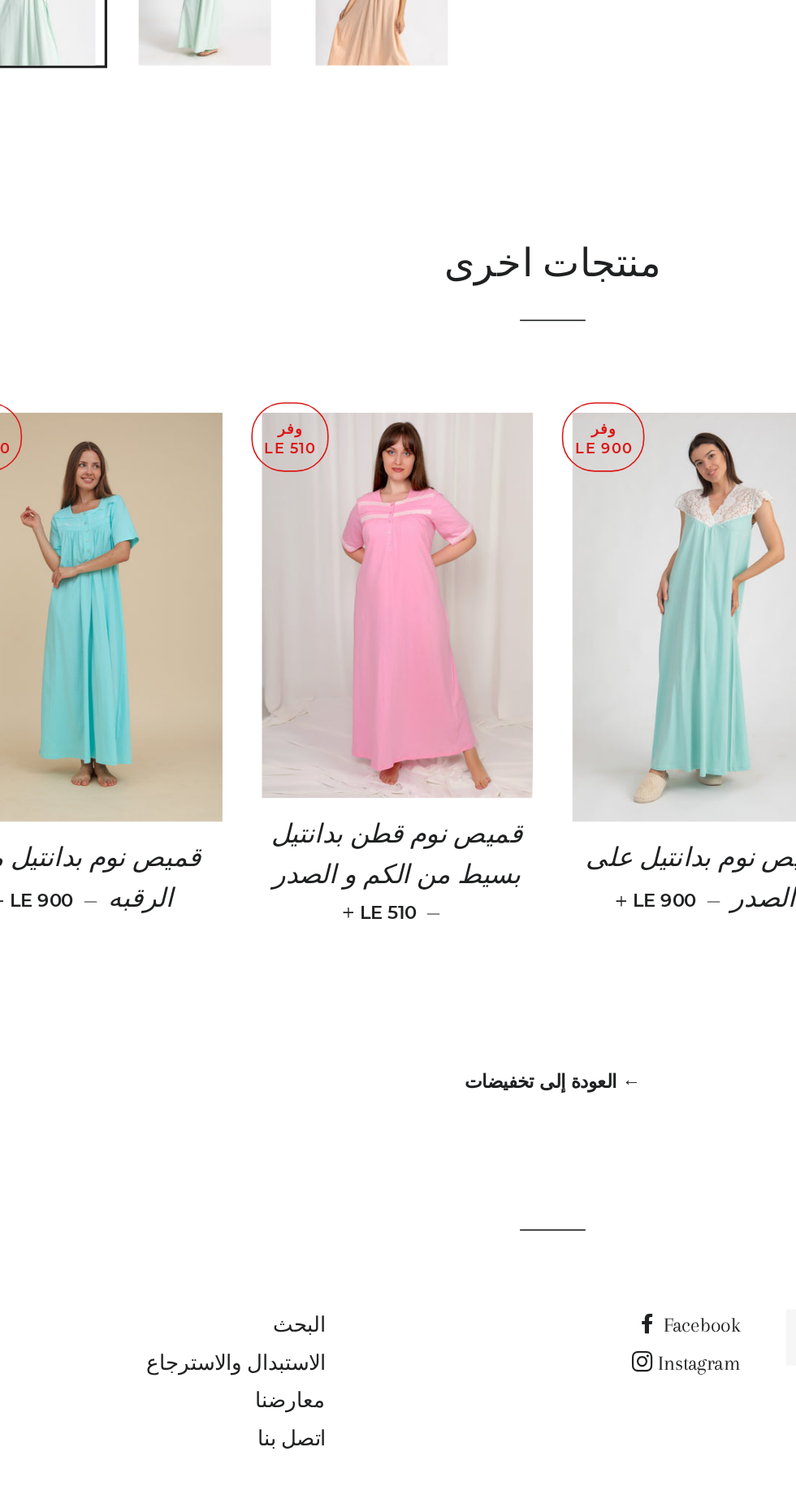
scroll to position [375, 0]
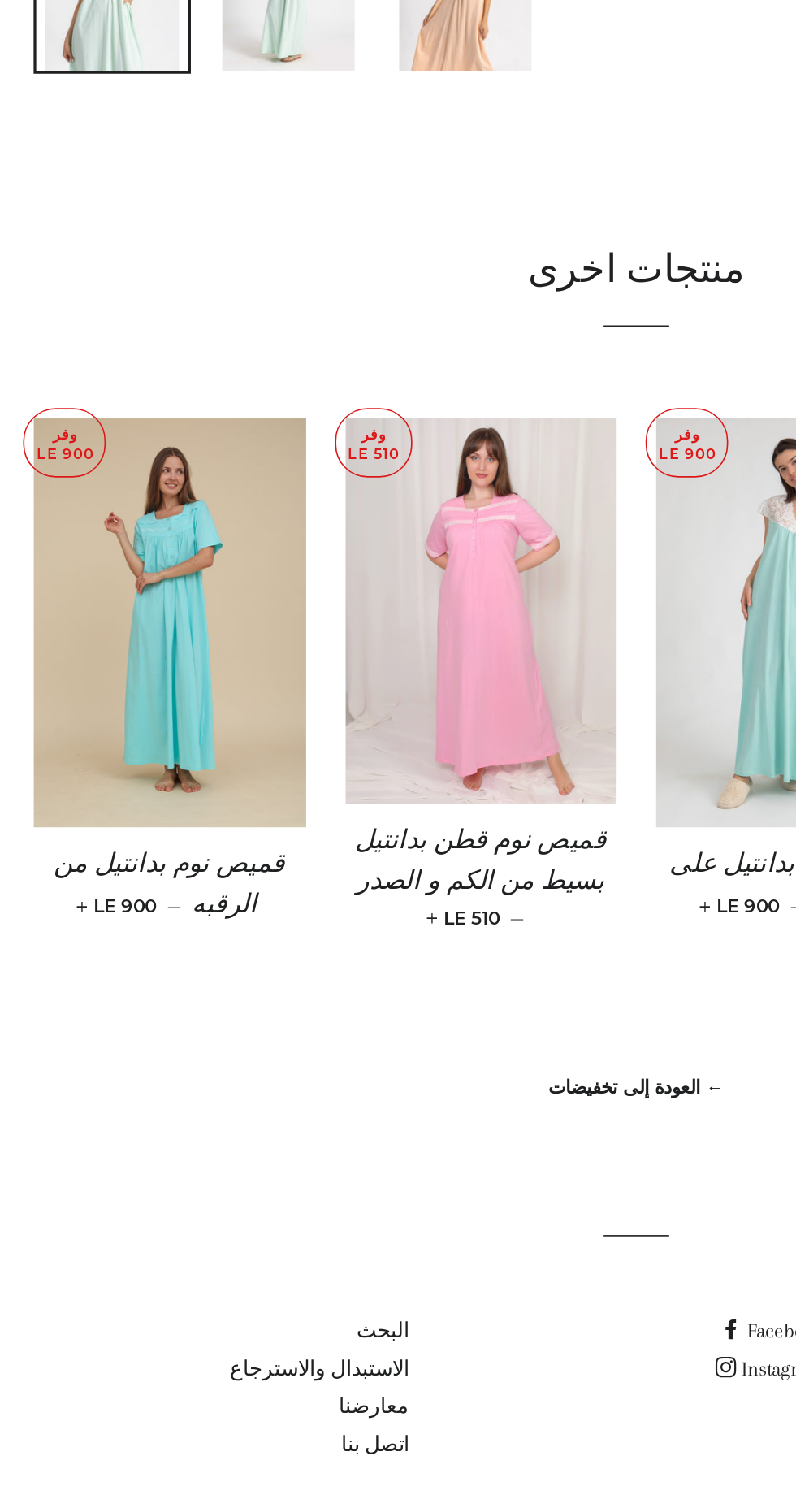
click at [258, 994] on img at bounding box center [301, 949] width 169 height 238
